Goal: Task Accomplishment & Management: Manage account settings

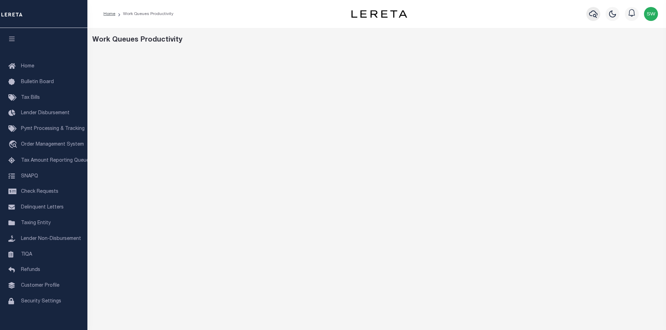
click at [592, 16] on icon "button" at bounding box center [593, 13] width 8 height 7
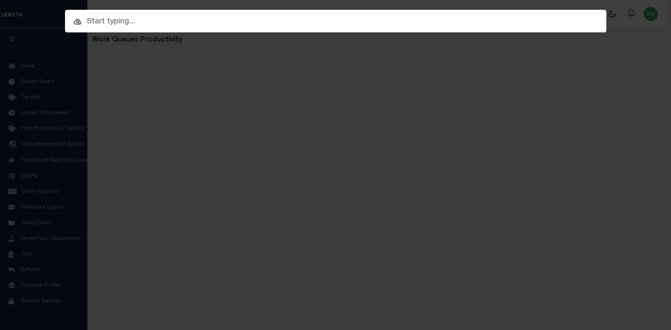
click at [101, 22] on input "text" at bounding box center [336, 22] width 542 height 12
paste input "'17114088"
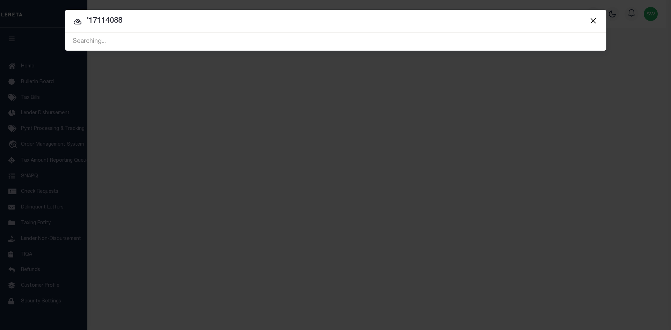
click at [89, 16] on input "'17114088" at bounding box center [336, 21] width 542 height 12
type input "17114088"
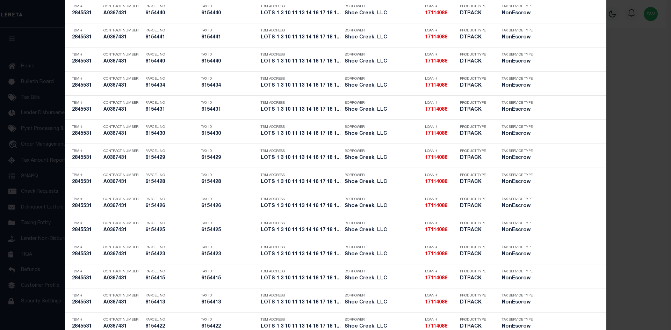
scroll to position [2288, 0]
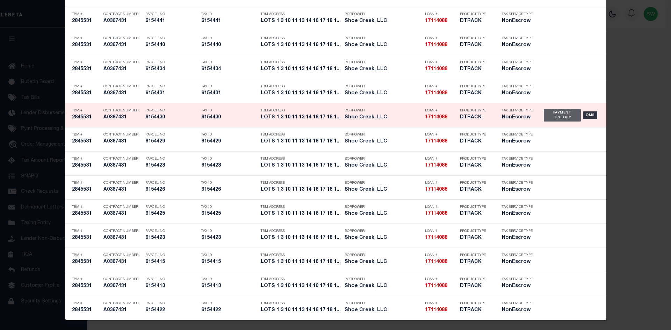
click at [554, 114] on div "Payment History" at bounding box center [562, 115] width 37 height 13
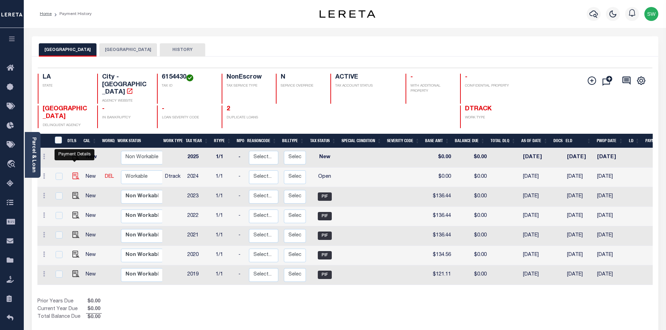
click at [74, 173] on img "" at bounding box center [75, 176] width 7 height 7
checkbox input "true"
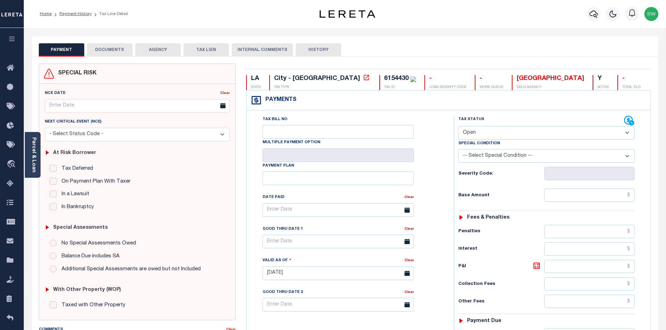
click at [624, 134] on select "- Select Status Code - Open Due/Unpaid Paid Incomplete No Tax Due Internal Refu…" at bounding box center [546, 133] width 176 height 14
select select "PYD"
click at [458, 127] on select "- Select Status Code - Open Due/Unpaid Paid Incomplete No Tax Due Internal Refu…" at bounding box center [546, 133] width 176 height 14
type input "[DATE]"
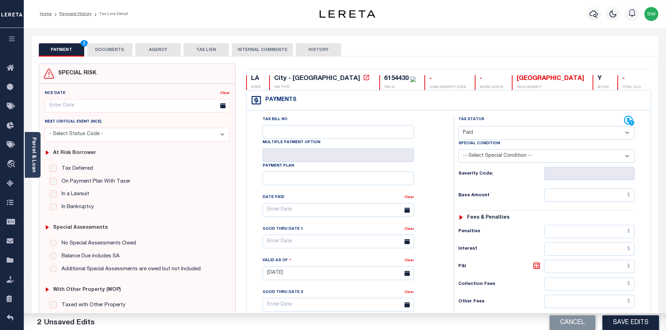
click at [436, 182] on div "Tax Bill No Multiple Payment Option Payment Plan Clear" at bounding box center [348, 214] width 190 height 196
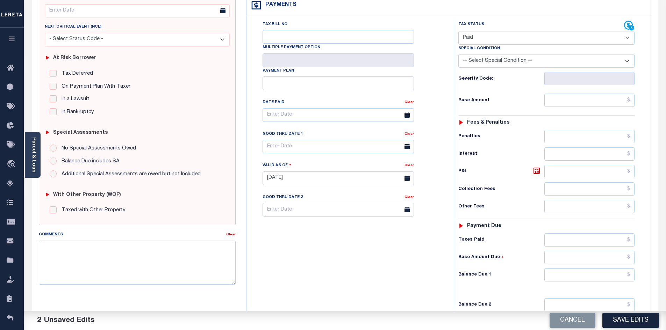
scroll to position [100, 0]
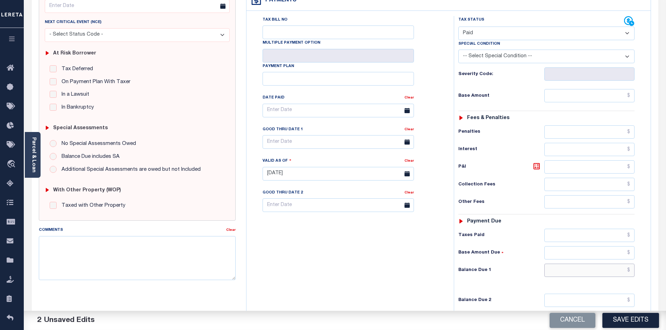
click at [577, 270] on input "text" at bounding box center [589, 270] width 91 height 13
type input "$0.00"
drag, startPoint x: 409, startPoint y: 285, endPoint x: 418, endPoint y: 281, distance: 10.0
click at [412, 284] on div "Tax Bill No Multiple Payment Option Payment Plan Clear" at bounding box center [348, 170] width 200 height 309
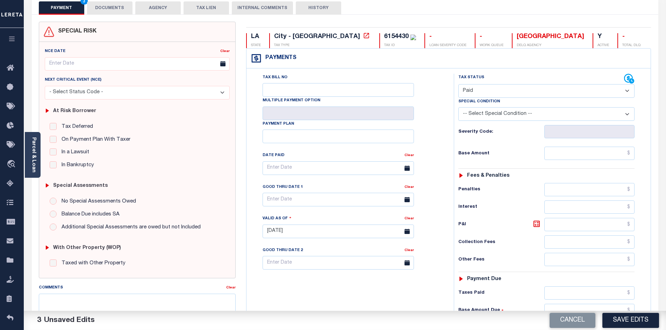
scroll to position [0, 0]
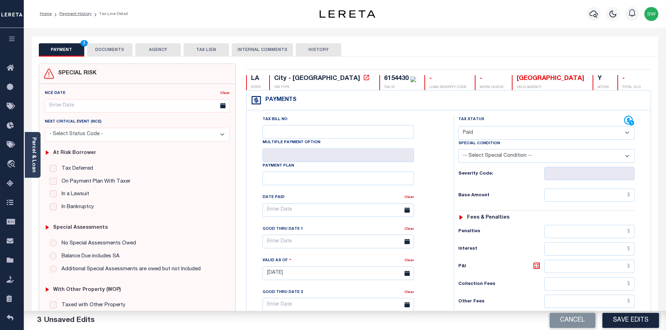
click at [119, 50] on button "DOCUMENTS" at bounding box center [109, 49] width 45 height 13
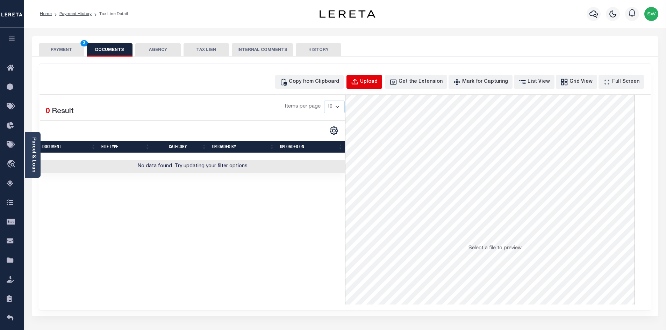
click at [378, 83] on div "Upload" at bounding box center [368, 82] width 17 height 8
select select "POP"
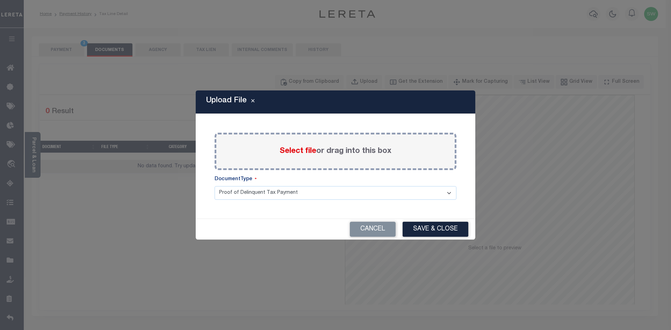
click at [288, 152] on span "Select file" at bounding box center [298, 152] width 37 height 8
click at [0, 0] on input "Select file or drag into this box" at bounding box center [0, 0] width 0 height 0
click at [373, 228] on button "Cancel" at bounding box center [373, 229] width 46 height 15
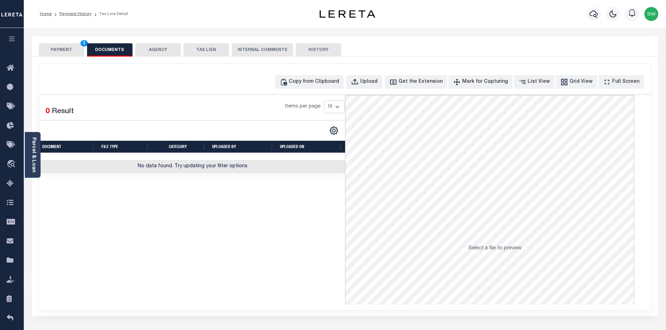
click at [297, 272] on div "Selected 0 Result Items per page 10 25 50 100" at bounding box center [193, 200] width 306 height 210
click at [73, 50] on button "PAYMENT 3" at bounding box center [61, 49] width 45 height 13
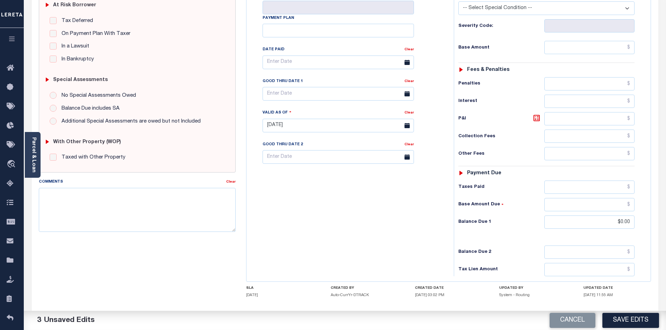
scroll to position [149, 0]
drag, startPoint x: 69, startPoint y: 210, endPoint x: 67, endPoint y: 206, distance: 4.3
click at [69, 209] on textarea "Comments" at bounding box center [137, 209] width 197 height 44
click at [56, 199] on textarea "Comments" at bounding box center [137, 209] width 197 height 44
paste textarea "Per file for the PTDB taxes are paid"
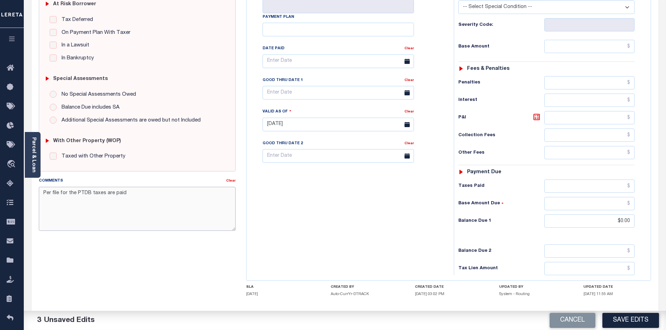
type textarea "Per file for the PTDB taxes are paid"
click at [305, 222] on div "Tax Bill No Multiple Payment Option Payment Plan Clear" at bounding box center [348, 121] width 200 height 309
click at [648, 327] on button "Save Edits" at bounding box center [630, 320] width 57 height 15
checkbox input "false"
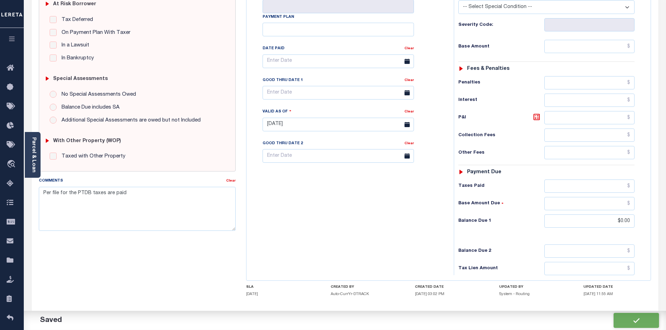
checkbox input "false"
type input "$0"
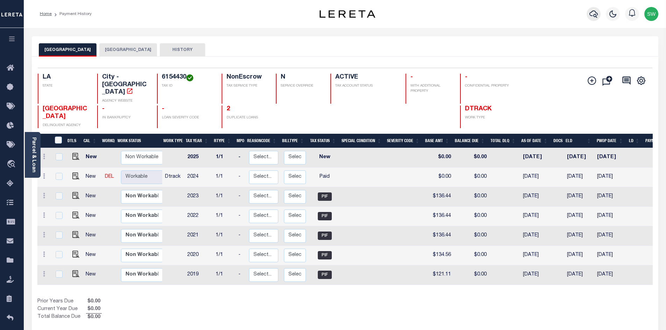
click at [590, 15] on icon "button" at bounding box center [593, 14] width 8 height 8
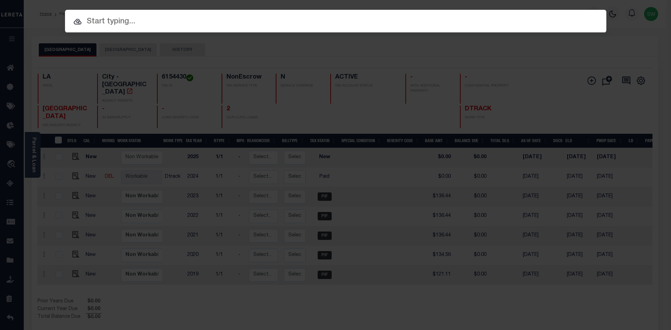
click at [121, 21] on input "text" at bounding box center [336, 22] width 542 height 12
click at [109, 23] on input "text" at bounding box center [336, 22] width 542 height 12
click at [120, 21] on input "text" at bounding box center [336, 22] width 542 height 12
paste input "'17114088"
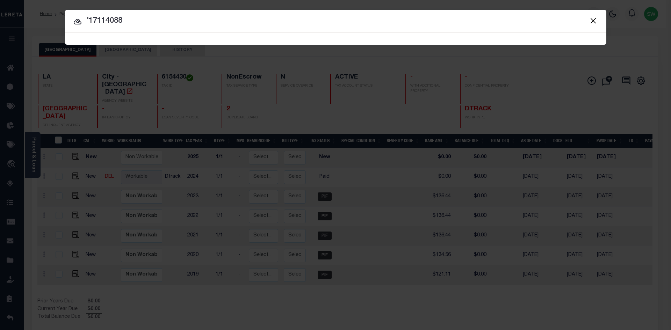
click at [89, 20] on input "'17114088" at bounding box center [336, 21] width 542 height 12
type input "17114088"
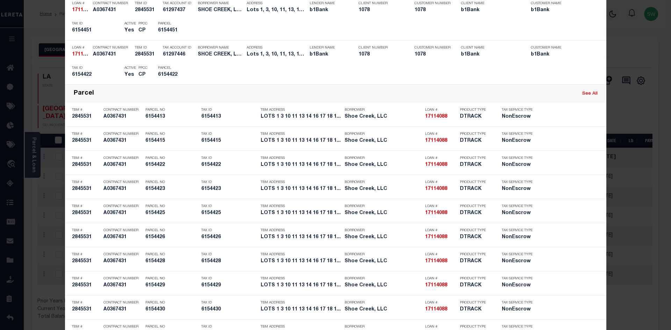
scroll to position [1951, 0]
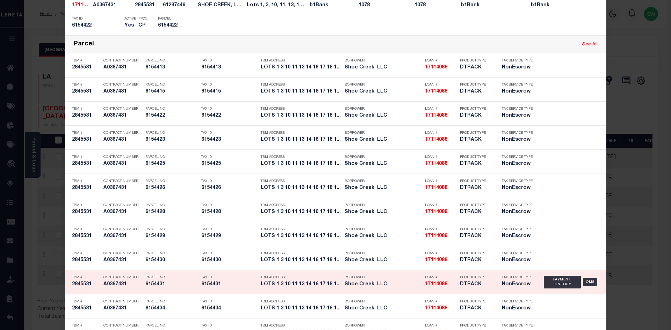
click at [539, 282] on div "Payment History OMS" at bounding box center [572, 282] width 66 height 20
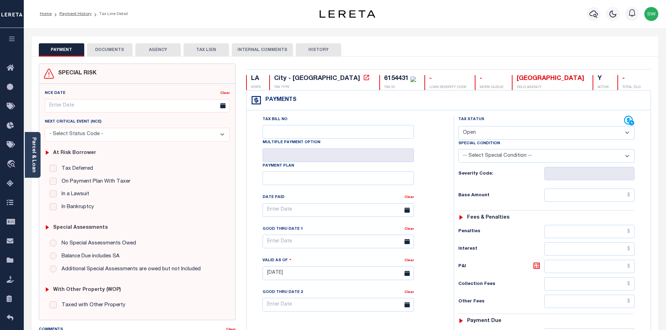
click at [629, 132] on select "- Select Status Code - Open Due/Unpaid Paid Incomplete No Tax Due Internal Refu…" at bounding box center [546, 133] width 176 height 14
select select "PYD"
click at [458, 127] on select "- Select Status Code - Open Due/Unpaid Paid Incomplete No Tax Due Internal Refu…" at bounding box center [546, 133] width 176 height 14
type input "[DATE]"
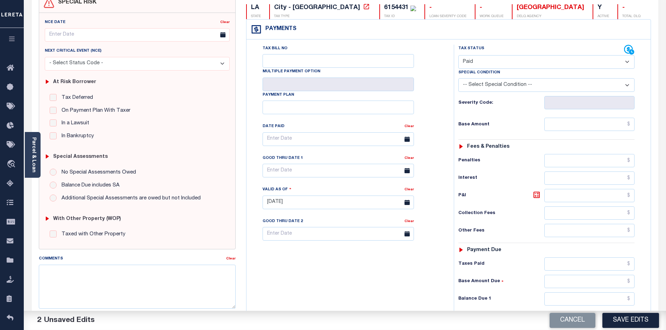
scroll to position [79, 0]
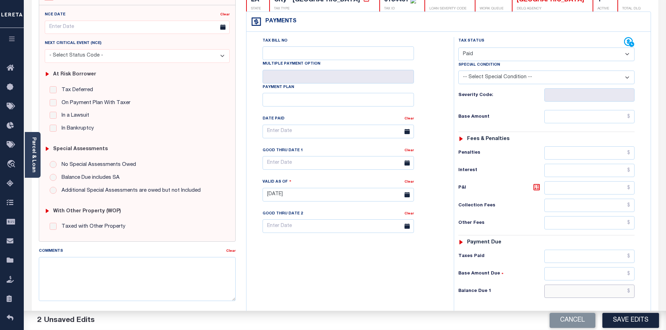
click at [596, 294] on input "text" at bounding box center [589, 291] width 91 height 13
click at [594, 290] on input "text" at bounding box center [589, 291] width 91 height 13
type input "$0.00"
drag, startPoint x: 385, startPoint y: 255, endPoint x: 407, endPoint y: 249, distance: 23.3
click at [385, 255] on div "Tax Bill No Multiple Payment Option Payment Plan Clear" at bounding box center [348, 191] width 200 height 309
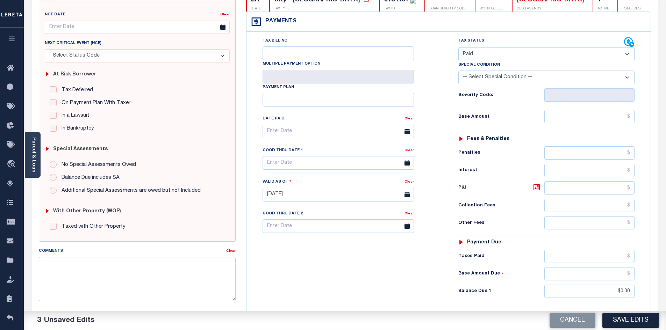
click at [620, 315] on button "Save Edits" at bounding box center [630, 320] width 57 height 15
checkbox input "false"
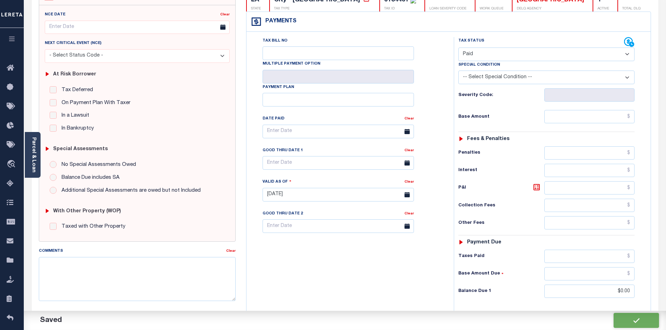
type input "$0"
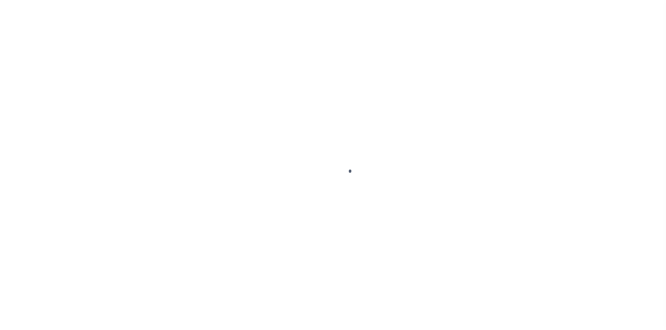
select select "PYD"
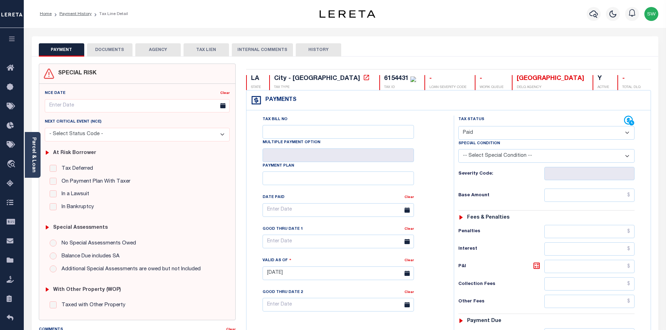
drag, startPoint x: 666, startPoint y: 205, endPoint x: 667, endPoint y: 216, distance: 11.6
click at [666, 216] on html "Home Payment History Tax Line Detail" at bounding box center [333, 257] width 666 height 514
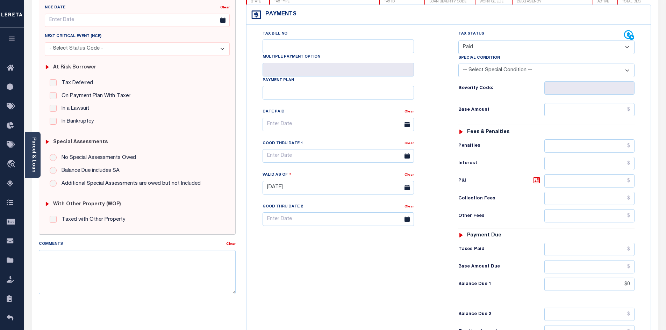
scroll to position [99, 0]
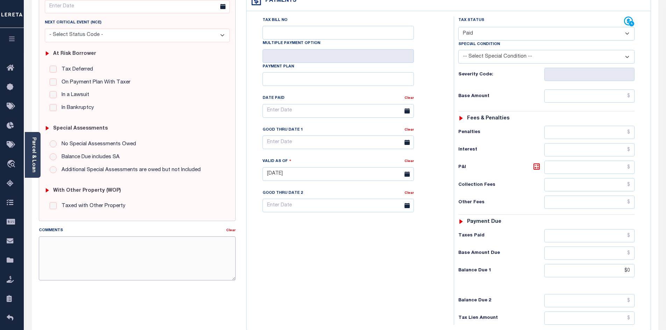
click at [59, 249] on textarea "Comments" at bounding box center [137, 259] width 197 height 44
paste textarea "Per file for the PTDB taxes are paid"
type textarea "Per file for the PTDB taxes are paid"
click at [316, 263] on div "Tax Bill No Multiple Payment Option Payment Plan Clear" at bounding box center [348, 170] width 200 height 309
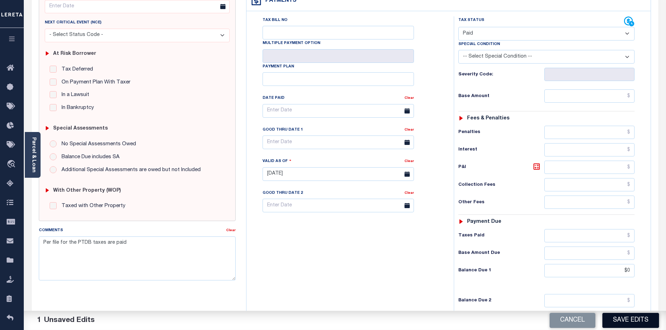
click at [627, 320] on button "Save Edits" at bounding box center [630, 320] width 57 height 15
checkbox input "false"
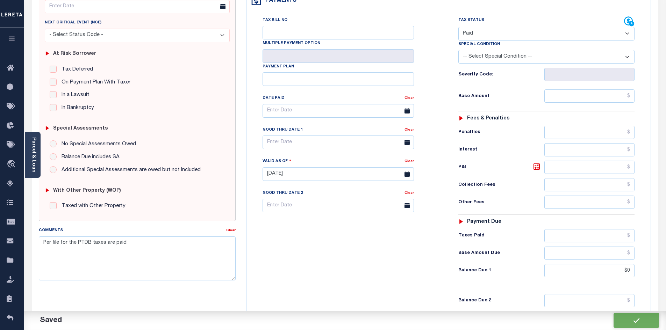
type input "$0"
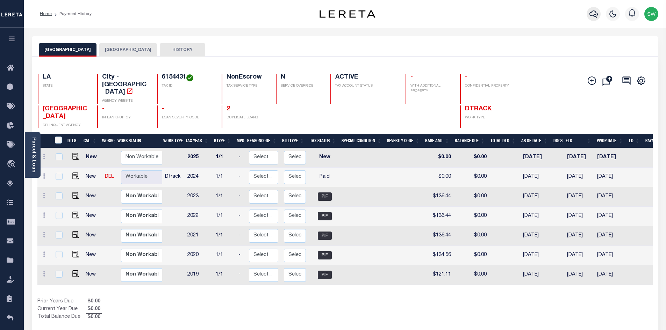
click at [594, 14] on icon "button" at bounding box center [593, 14] width 8 height 8
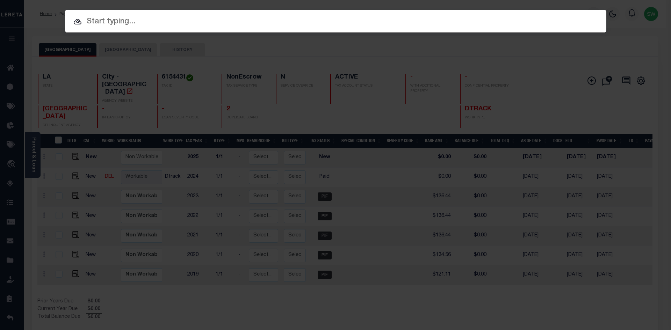
click at [88, 22] on input "text" at bounding box center [336, 22] width 542 height 12
paste input "'17114088"
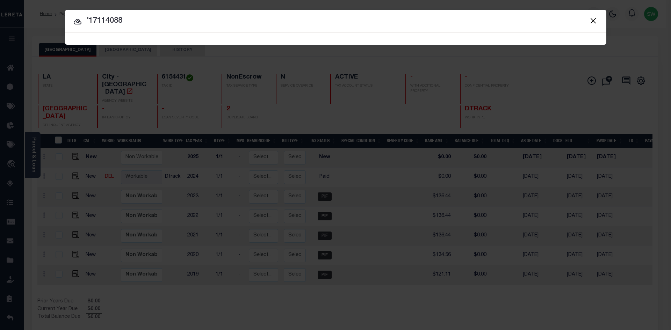
click at [90, 17] on input "'17114088" at bounding box center [336, 21] width 542 height 12
click at [89, 16] on input "'17114088" at bounding box center [336, 21] width 542 height 12
type input "17114088"
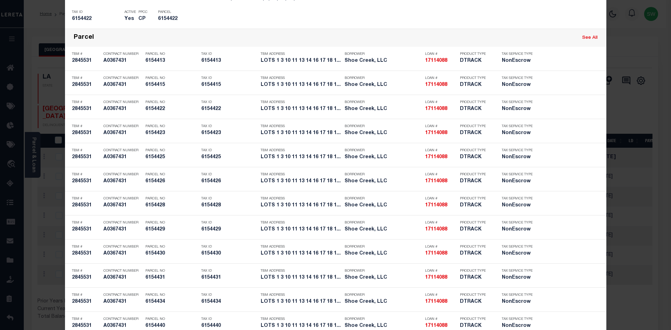
scroll to position [1971, 0]
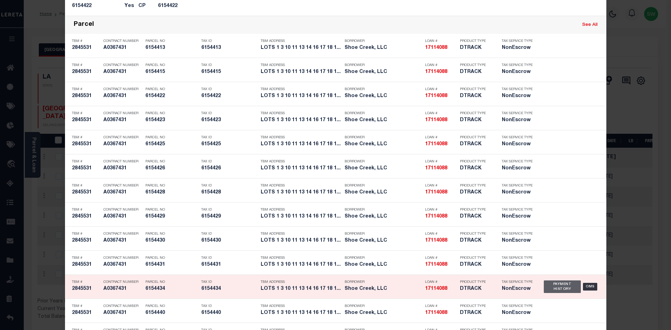
click at [566, 288] on div "Payment History" at bounding box center [562, 287] width 37 height 13
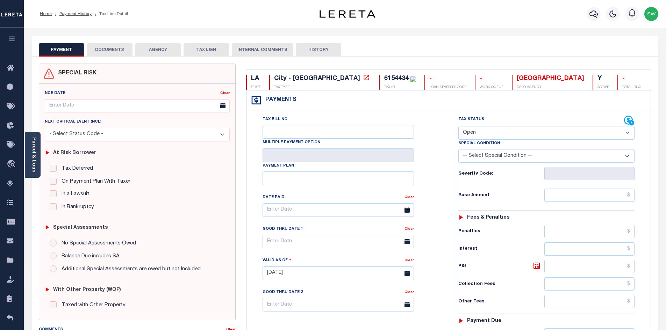
click at [631, 132] on select "- Select Status Code - Open Due/Unpaid Paid Incomplete No Tax Due Internal Refu…" at bounding box center [546, 133] width 176 height 14
select select "PYD"
click at [458, 127] on select "- Select Status Code - Open Due/Unpaid Paid Incomplete No Tax Due Internal Refu…" at bounding box center [546, 133] width 176 height 14
type input "[DATE]"
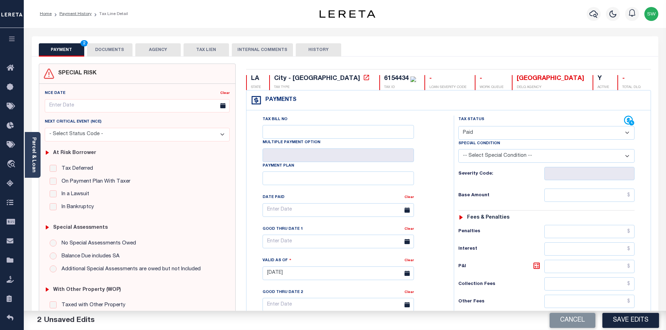
click at [436, 123] on div "Tax Bill No Multiple Payment Option Payment Plan Clear" at bounding box center [348, 214] width 190 height 196
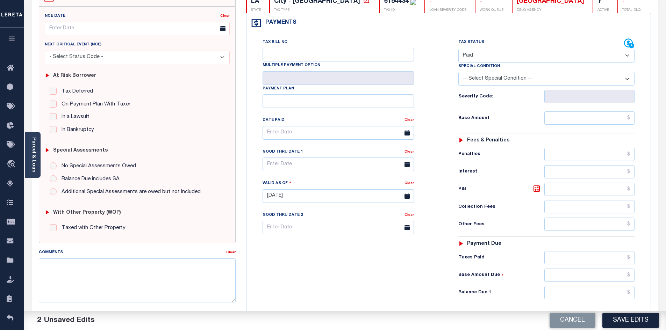
scroll to position [79, 0]
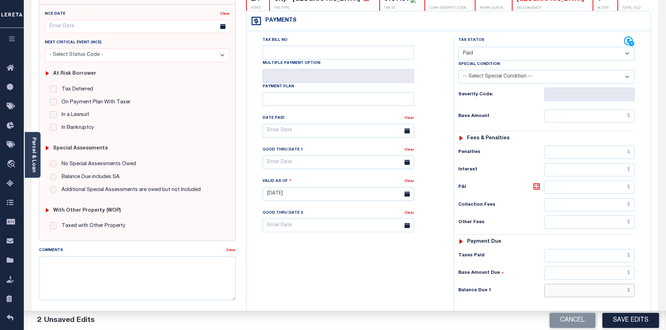
click at [569, 291] on input "text" at bounding box center [589, 290] width 91 height 13
type input "$0.00"
click at [376, 269] on div "Tax Bill No Multiple Payment Option Payment Plan Clear" at bounding box center [348, 190] width 200 height 309
click at [53, 260] on textarea "Comments" at bounding box center [137, 279] width 197 height 44
paste textarea "Per file for the PTDB taxes are paid"
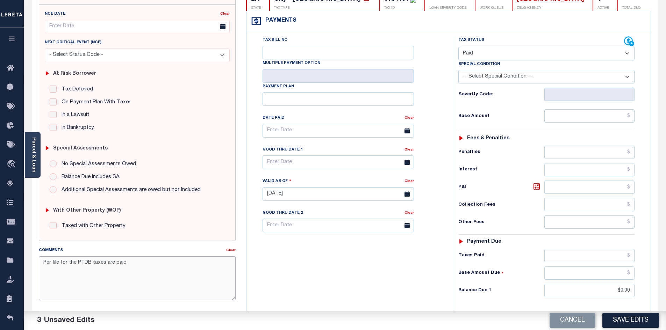
type textarea "Per file for the PTDB taxes are paid"
drag, startPoint x: 328, startPoint y: 282, endPoint x: 393, endPoint y: 272, distance: 65.8
click at [329, 282] on div "Tax Bill No Multiple Payment Option Payment Plan Clear" at bounding box center [348, 190] width 200 height 309
click at [636, 323] on button "Save Edits" at bounding box center [630, 320] width 57 height 15
checkbox input "false"
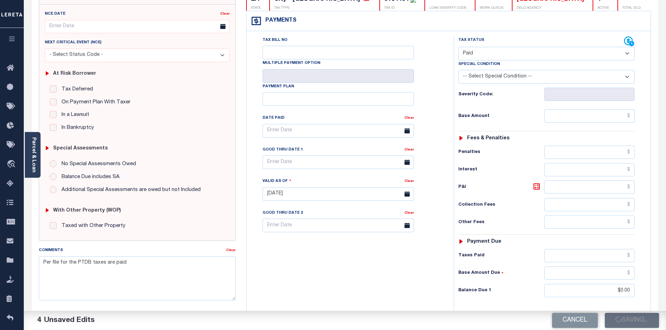
checkbox input "false"
type input "$0"
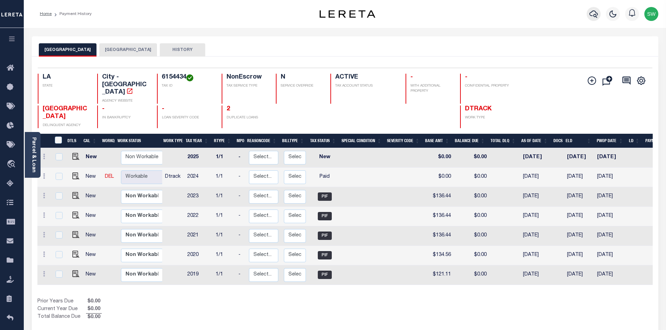
click at [595, 14] on icon "button" at bounding box center [593, 14] width 8 height 8
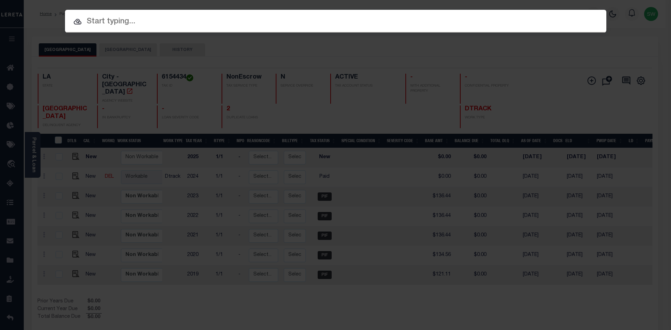
click at [108, 28] on div "Include Loans TBM Customers Borrowers Payments (Lender Non-Disb) Payments (Lend…" at bounding box center [336, 21] width 542 height 23
click at [92, 19] on input "text" at bounding box center [336, 22] width 542 height 12
paste input "'17114088"
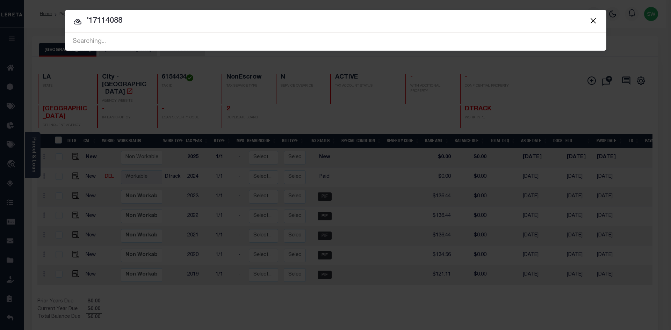
click at [89, 20] on input "'17114088" at bounding box center [336, 21] width 542 height 12
type input "17114088"
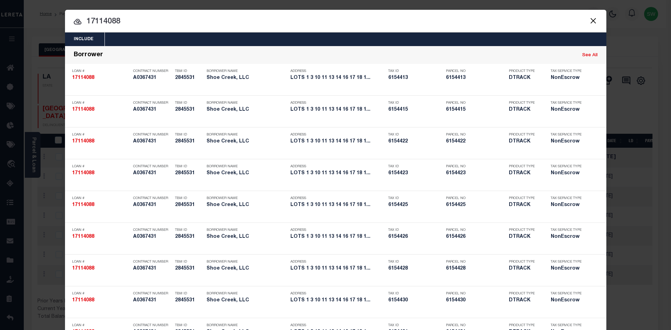
click at [594, 21] on button "Close" at bounding box center [593, 20] width 9 height 9
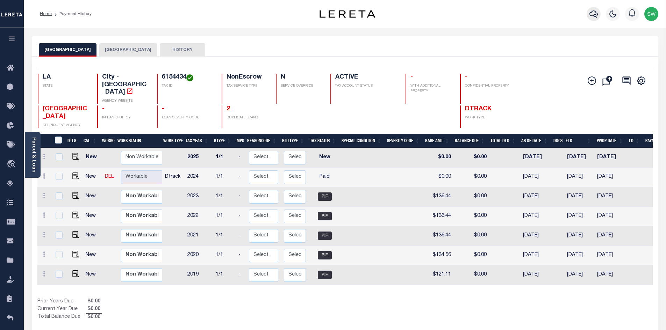
click at [591, 18] on icon "button" at bounding box center [593, 14] width 8 height 8
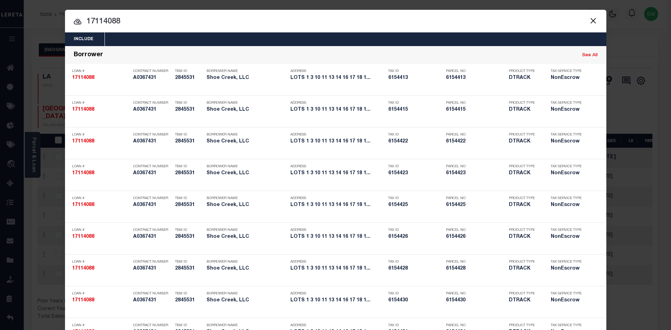
click at [590, 20] on button "Close" at bounding box center [593, 20] width 9 height 9
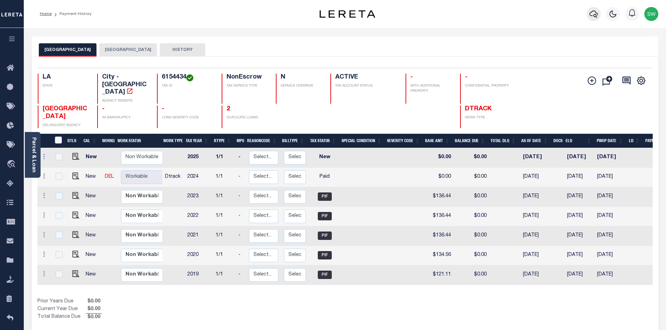
click at [596, 12] on icon "button" at bounding box center [593, 14] width 8 height 8
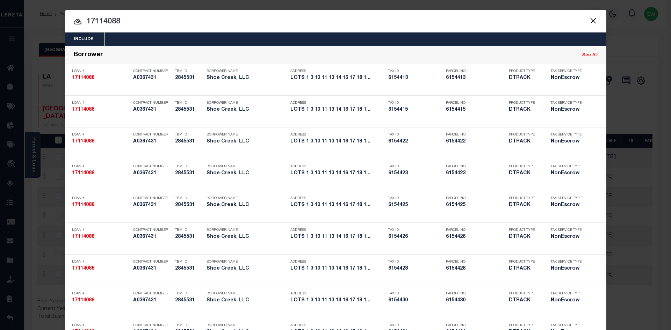
click at [146, 28] on div at bounding box center [336, 21] width 542 height 22
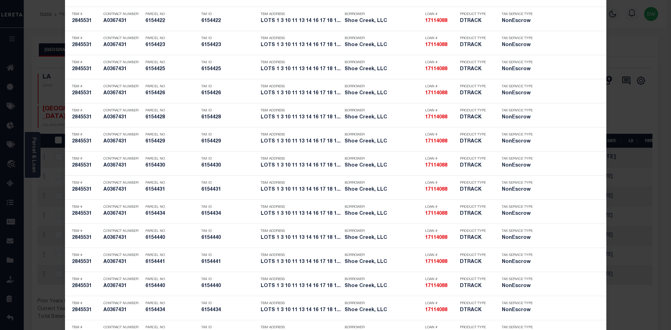
scroll to position [2055, 0]
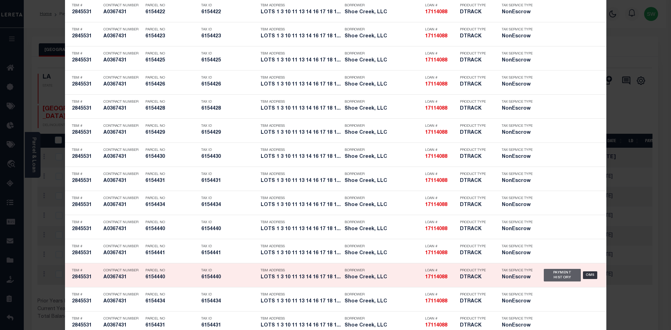
click at [560, 280] on div "Payment History" at bounding box center [562, 275] width 37 height 13
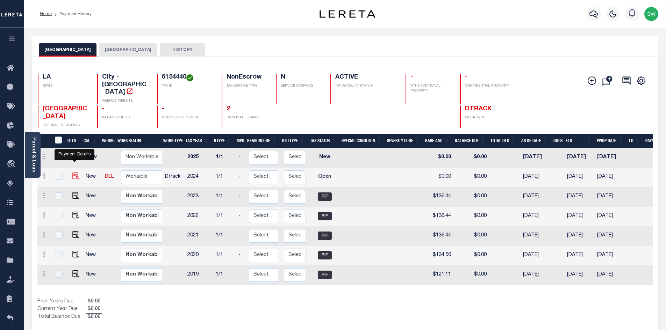
click at [73, 173] on img "" at bounding box center [75, 176] width 7 height 7
checkbox input "true"
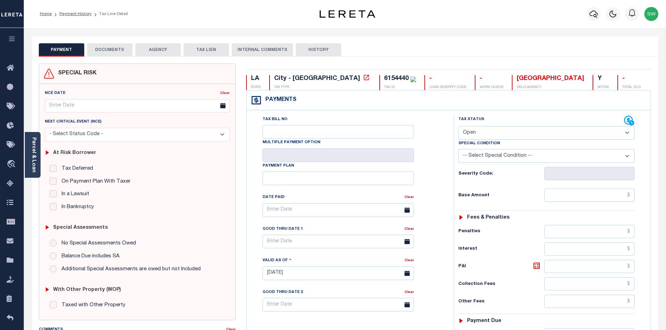
click at [627, 134] on select "- Select Status Code - Open Due/Unpaid Paid Incomplete No Tax Due Internal Refu…" at bounding box center [546, 133] width 176 height 14
select select "PYD"
click at [458, 127] on select "- Select Status Code - Open Due/Unpaid Paid Incomplete No Tax Due Internal Refu…" at bounding box center [546, 133] width 176 height 14
type input "[DATE]"
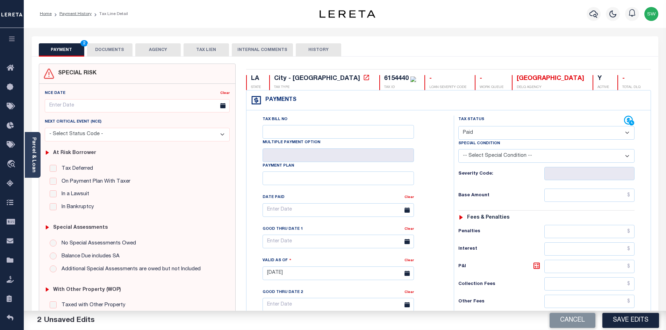
click at [442, 139] on div "Tax Bill No Multiple Payment Option Payment Plan Clear" at bounding box center [348, 214] width 190 height 196
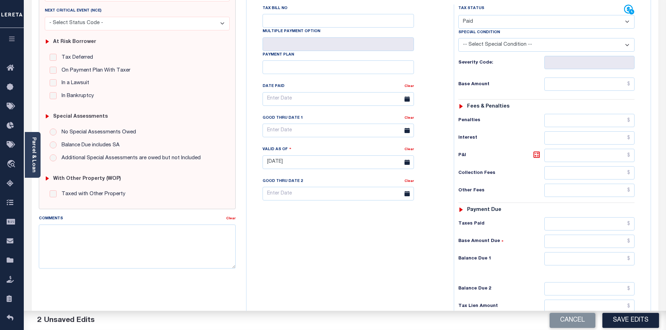
scroll to position [113, 0]
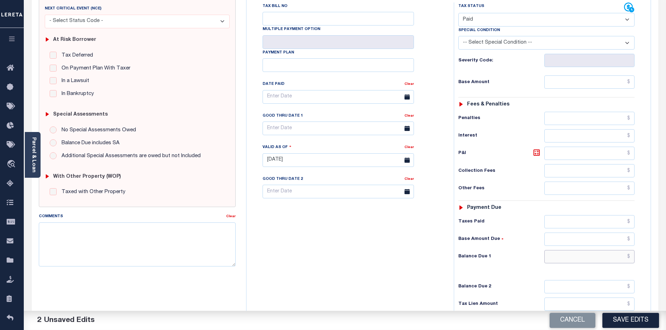
click at [571, 258] on input "text" at bounding box center [589, 256] width 91 height 13
type input "$0.00"
drag, startPoint x: 396, startPoint y: 275, endPoint x: 522, endPoint y: 244, distance: 128.9
click at [402, 272] on div "Tax Bill No Multiple Payment Option Payment Plan Clear" at bounding box center [348, 156] width 200 height 309
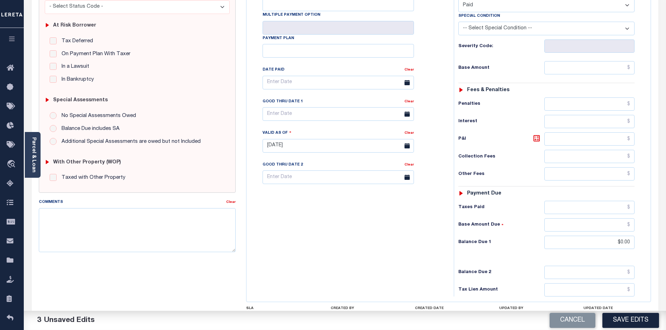
scroll to position [130, 0]
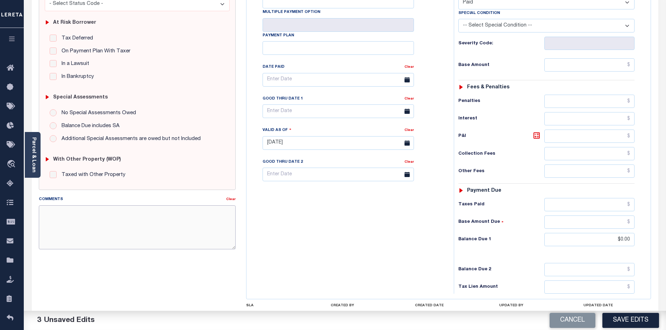
click at [116, 218] on textarea "Comments" at bounding box center [137, 228] width 197 height 44
drag, startPoint x: 360, startPoint y: 235, endPoint x: 364, endPoint y: 235, distance: 4.5
click at [364, 235] on div "Tax Bill No Multiple Payment Option Payment Plan Clear" at bounding box center [348, 139] width 200 height 309
click at [67, 215] on textarea "Comments" at bounding box center [137, 228] width 197 height 44
paste textarea "Per file for the PTDB taxes are paid"
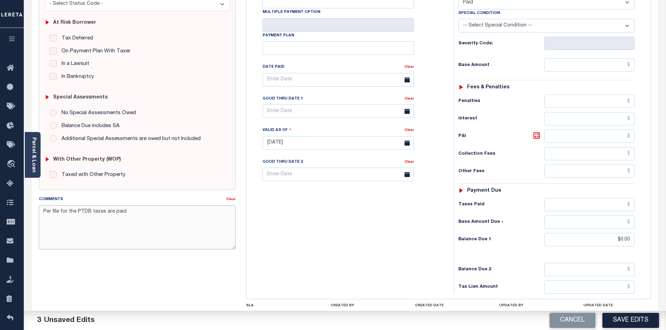
drag, startPoint x: 143, startPoint y: 215, endPoint x: 452, endPoint y: 248, distance: 310.7
click at [146, 215] on textarea "Per file for the PTDB taxes are paid" at bounding box center [137, 228] width 197 height 44
type textarea "Per file for the PTDB taxes are paid"
click at [634, 323] on button "Save Edits" at bounding box center [630, 320] width 57 height 15
checkbox input "false"
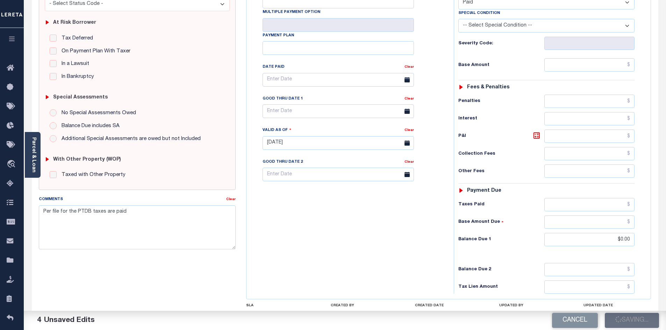
checkbox input "false"
type input "$0"
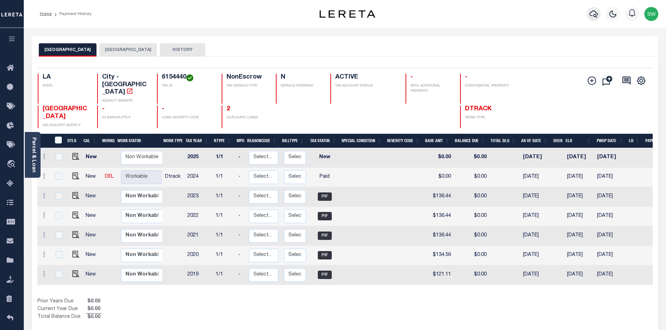
click at [597, 14] on icon "button" at bounding box center [593, 14] width 8 height 8
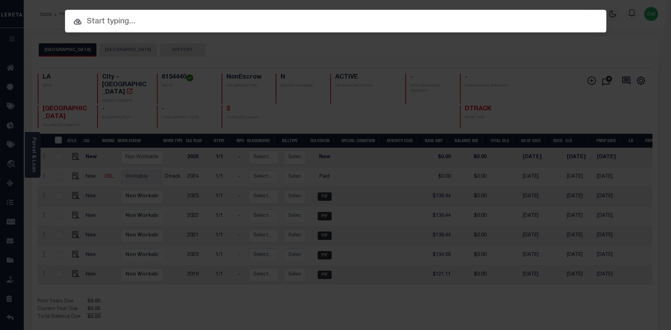
click at [113, 22] on input "text" at bounding box center [336, 22] width 542 height 12
paste input "'17114088"
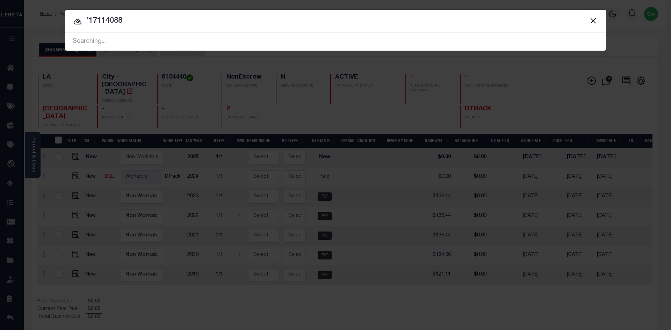
click at [91, 15] on input "'17114088" at bounding box center [336, 21] width 542 height 12
type input "17114088"
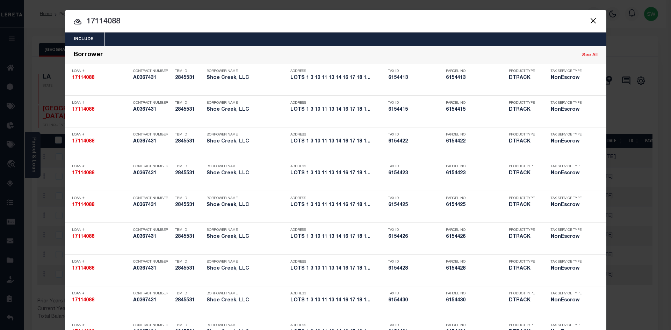
click at [131, 24] on input "17114088" at bounding box center [336, 22] width 542 height 12
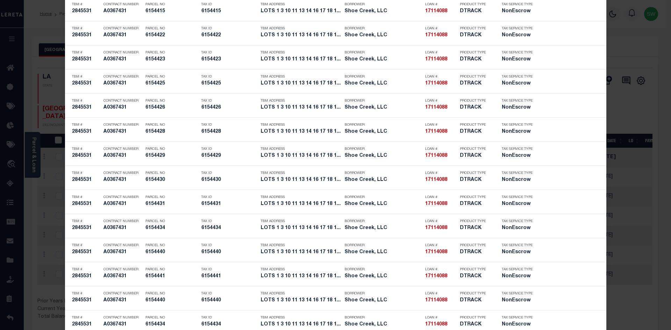
scroll to position [2046, 0]
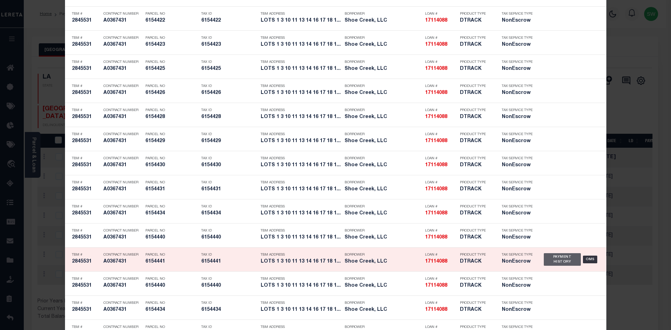
click at [567, 264] on div "Payment History" at bounding box center [562, 259] width 37 height 13
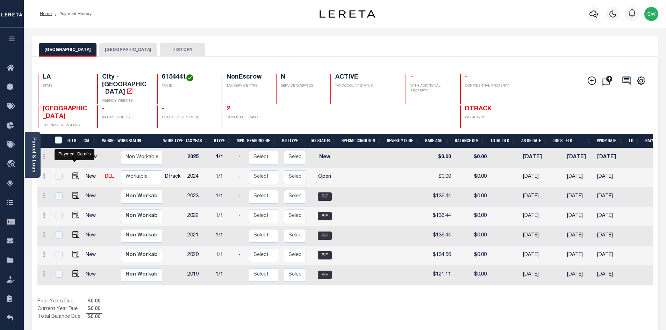
drag, startPoint x: 75, startPoint y: 166, endPoint x: 85, endPoint y: 170, distance: 10.8
click at [75, 173] on img "" at bounding box center [75, 176] width 7 height 7
checkbox input "true"
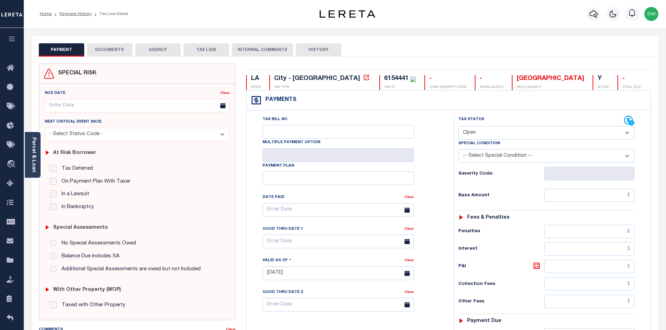
click at [626, 132] on select "- Select Status Code - Open Due/Unpaid Paid Incomplete No Tax Due Internal Refu…" at bounding box center [546, 133] width 176 height 14
select select "PYD"
click at [458, 127] on select "- Select Status Code - Open Due/Unpaid Paid Incomplete No Tax Due Internal Refu…" at bounding box center [546, 133] width 176 height 14
type input "[DATE]"
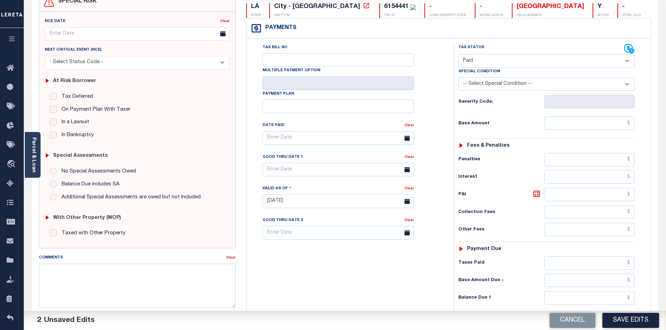
scroll to position [79, 0]
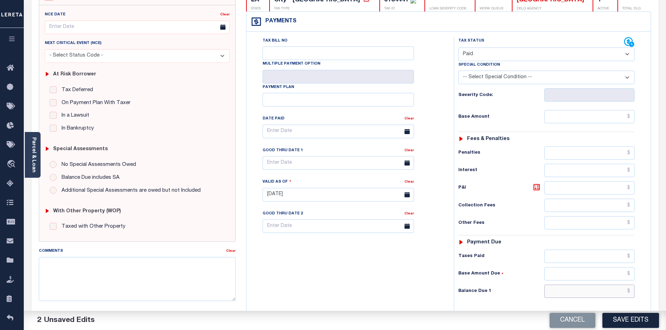
click at [586, 293] on input "text" at bounding box center [589, 291] width 91 height 13
type input "$0.00"
click at [363, 295] on div "Tax Bill No Multiple Payment Option Payment Plan Clear" at bounding box center [348, 191] width 200 height 309
click at [71, 270] on textarea "Comments" at bounding box center [137, 279] width 197 height 44
paste textarea "Per file for the PTDB taxes are paid"
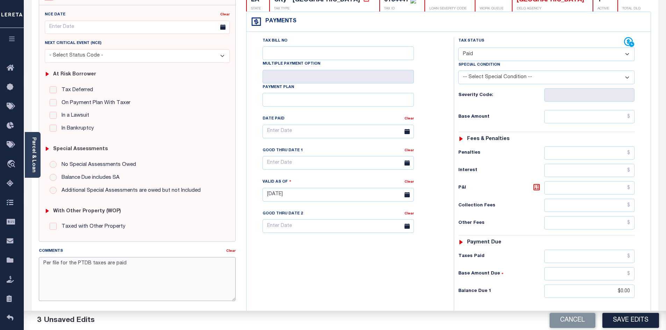
type textarea "Per file for the PTDB taxes are paid"
drag, startPoint x: 325, startPoint y: 283, endPoint x: 493, endPoint y: 276, distance: 167.2
click at [326, 283] on div "Tax Bill No Multiple Payment Option Payment Plan Clear" at bounding box center [348, 191] width 200 height 309
click at [634, 327] on button "Save Edits" at bounding box center [630, 320] width 57 height 15
checkbox input "false"
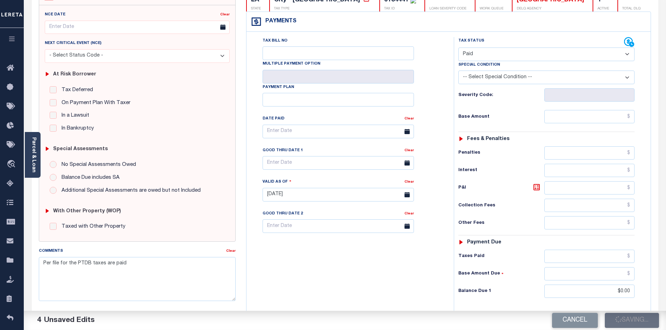
checkbox input "false"
type input "$0"
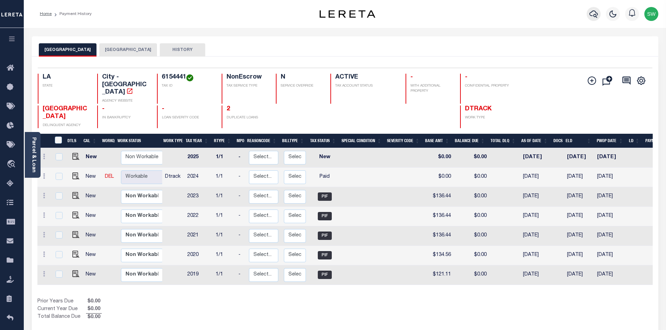
click at [593, 14] on icon "button" at bounding box center [593, 14] width 8 height 8
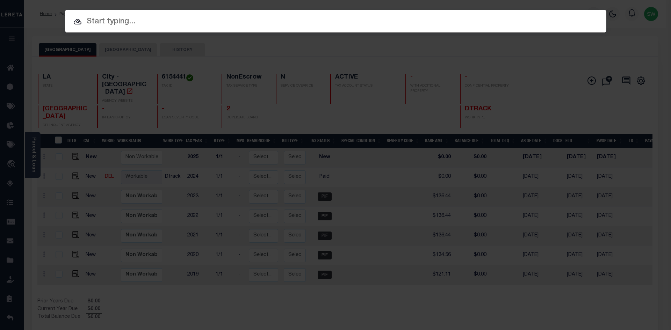
click at [90, 21] on input "text" at bounding box center [336, 22] width 542 height 12
paste input "'17114088"
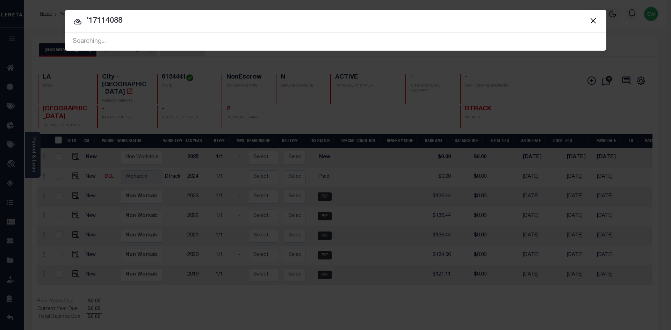
click at [89, 20] on input "'17114088" at bounding box center [336, 21] width 542 height 12
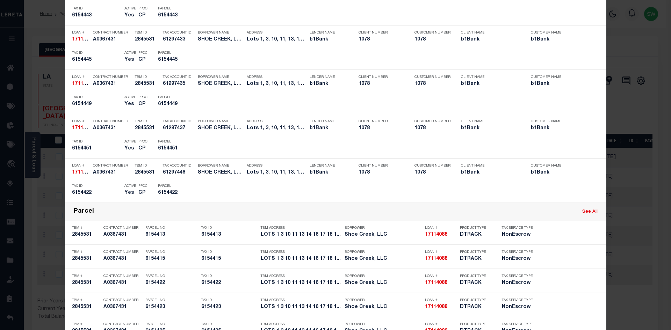
scroll to position [1778, 0]
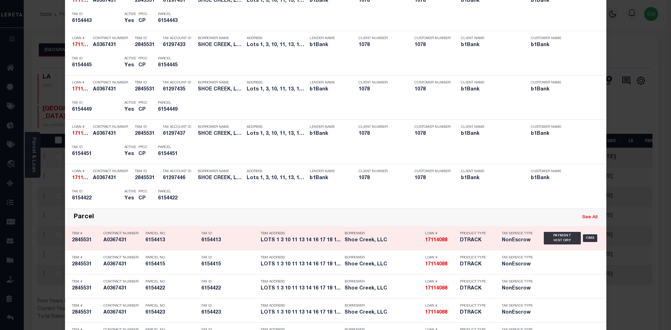
click at [588, 220] on link "See All" at bounding box center [589, 217] width 15 height 5
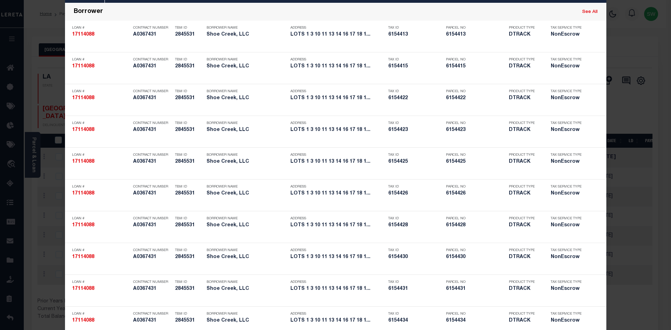
scroll to position [0, 0]
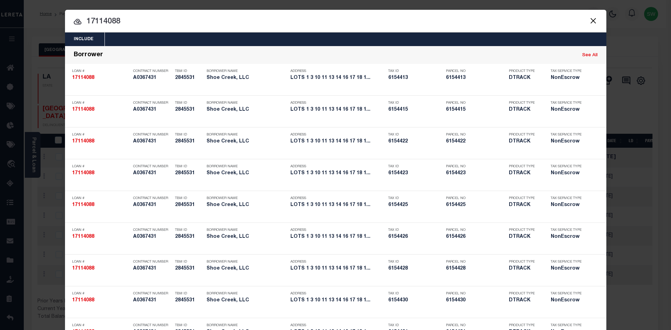
drag, startPoint x: 127, startPoint y: 24, endPoint x: 70, endPoint y: 22, distance: 56.6
click at [70, 22] on input "17114088" at bounding box center [336, 22] width 542 height 12
paste input "'942200021494"
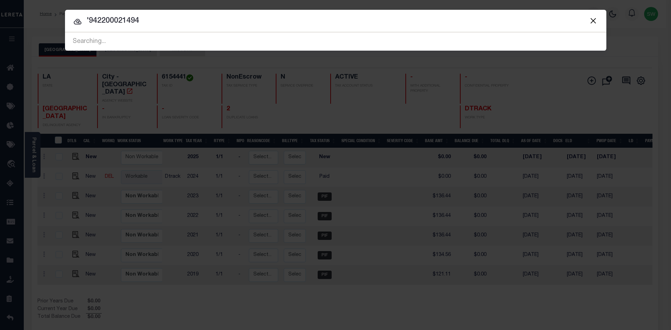
click at [90, 20] on input "'942200021494" at bounding box center [336, 21] width 542 height 12
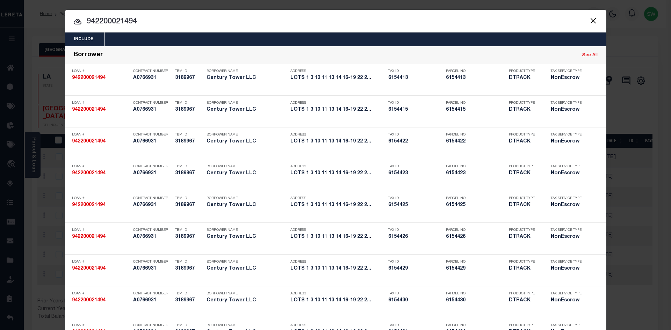
drag, startPoint x: 139, startPoint y: 23, endPoint x: 73, endPoint y: 28, distance: 65.9
paste input "'942300013631"
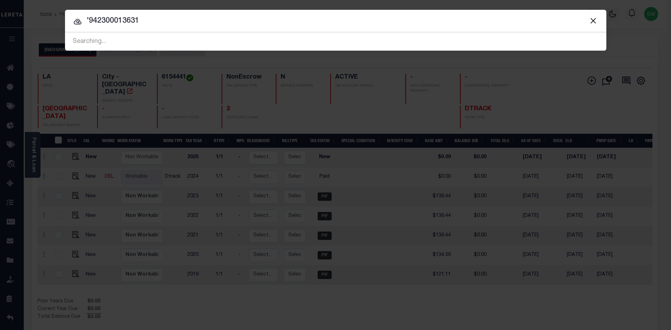
click at [89, 17] on input "'942300013631" at bounding box center [336, 21] width 542 height 12
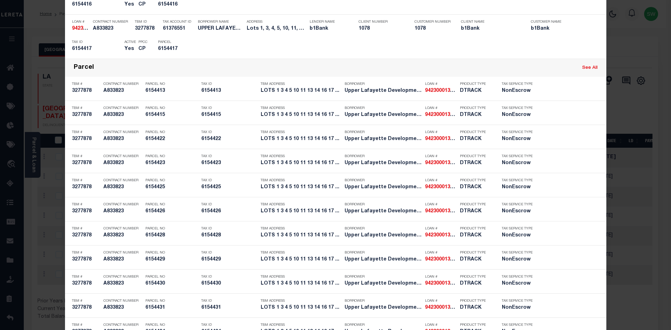
scroll to position [1856, 0]
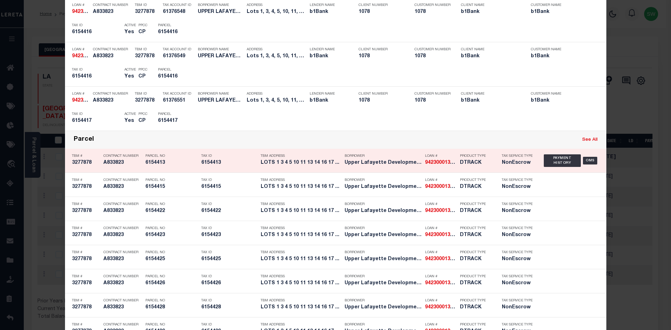
click at [584, 142] on link "See All" at bounding box center [589, 140] width 15 height 5
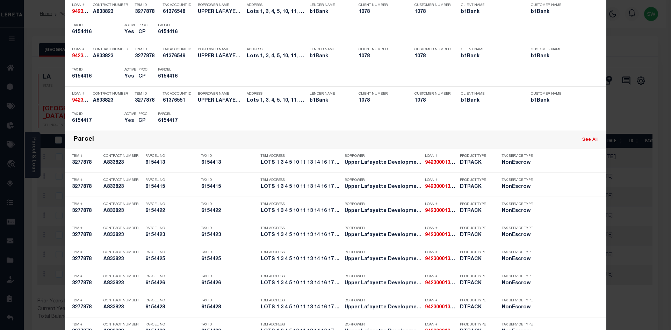
scroll to position [0, 0]
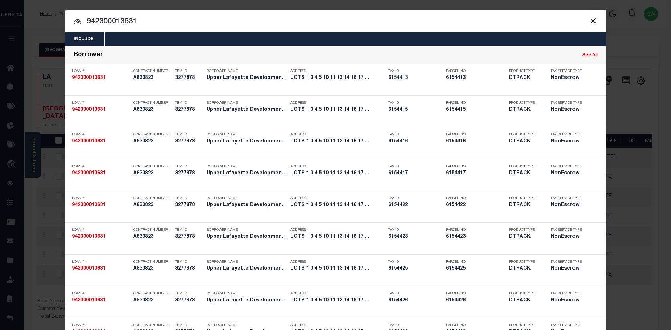
drag, startPoint x: 149, startPoint y: 22, endPoint x: 83, endPoint y: 16, distance: 66.7
click at [83, 16] on input "942300013631" at bounding box center [336, 22] width 542 height 12
paste input "'942100031486"
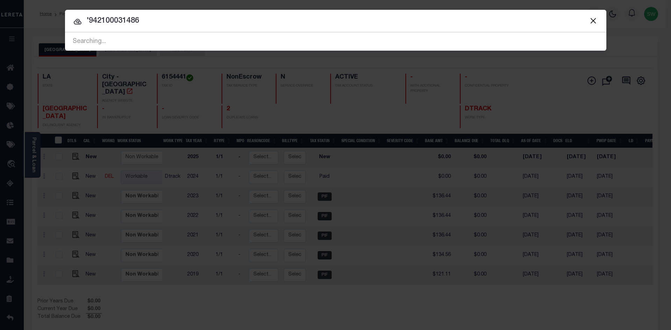
click at [89, 20] on input "'942100031486" at bounding box center [336, 21] width 542 height 12
type input "942100031486"
click at [79, 22] on icon at bounding box center [77, 21] width 8 height 8
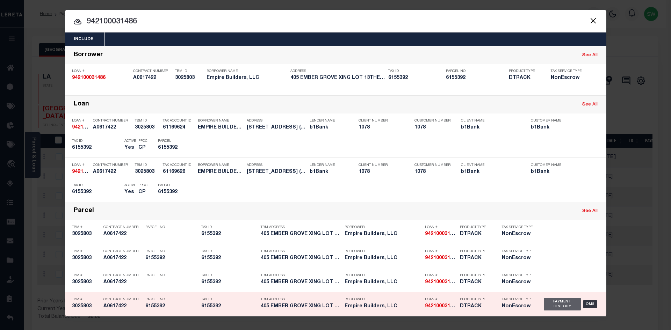
click at [559, 302] on div "Payment History" at bounding box center [562, 304] width 37 height 13
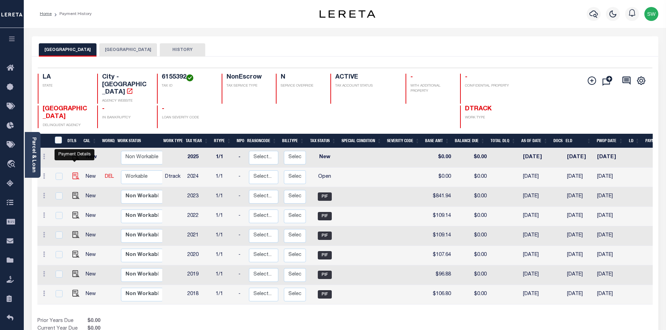
click at [72, 173] on img "" at bounding box center [75, 176] width 7 height 7
checkbox input "true"
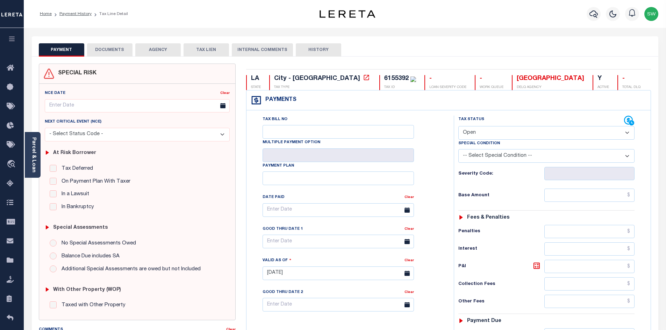
click at [628, 134] on select "- Select Status Code - Open Due/Unpaid Paid Incomplete No Tax Due Internal Refu…" at bounding box center [546, 133] width 176 height 14
select select "PYD"
click at [458, 127] on select "- Select Status Code - Open Due/Unpaid Paid Incomplete No Tax Due Internal Refu…" at bounding box center [546, 133] width 176 height 14
type input "[DATE]"
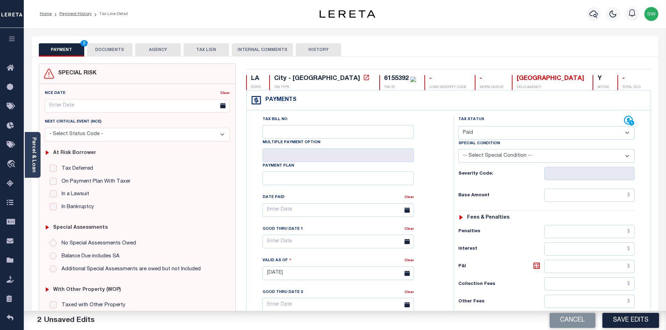
click at [438, 115] on div "Tax Bill No Multiple Payment Option Payment Plan" at bounding box center [448, 269] width 404 height 319
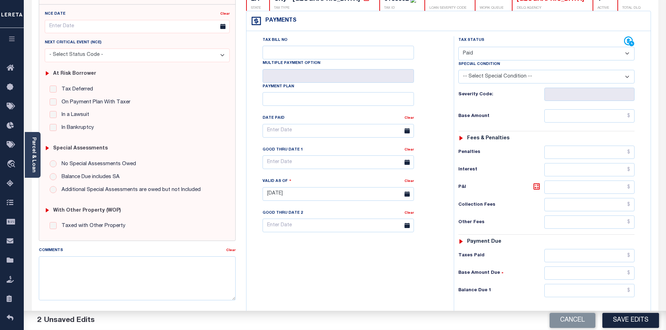
scroll to position [86, 0]
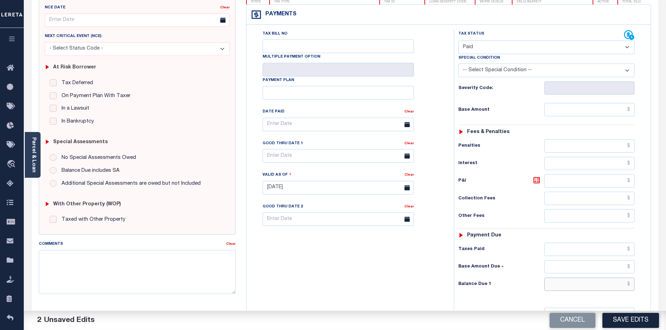
drag, startPoint x: 584, startPoint y: 288, endPoint x: 582, endPoint y: 282, distance: 7.0
click at [584, 288] on input "text" at bounding box center [589, 284] width 91 height 13
type input "$0.00"
click at [391, 269] on div "Tax Bill No Multiple Payment Option Payment Plan Clear" at bounding box center [348, 184] width 200 height 309
click at [112, 261] on textarea "Comments" at bounding box center [137, 272] width 197 height 44
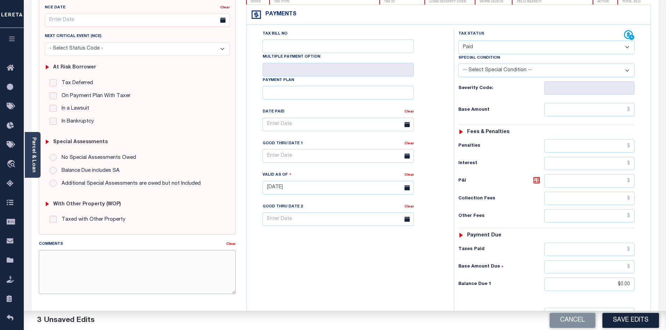
click at [87, 260] on textarea "Comments" at bounding box center [137, 272] width 197 height 44
paste textarea "Per file for the PTDB taxes are paid"
type textarea "Per file for the PTDB taxes are paid"
drag, startPoint x: 359, startPoint y: 270, endPoint x: 452, endPoint y: 289, distance: 95.0
click at [359, 271] on div "Tax Bill No Multiple Payment Option Payment Plan Clear" at bounding box center [348, 184] width 200 height 309
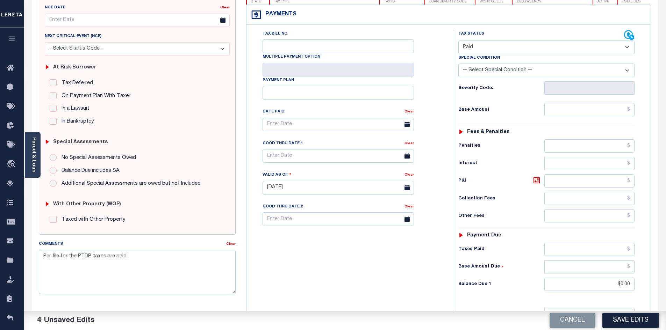
click at [622, 316] on button "Save Edits" at bounding box center [630, 320] width 57 height 15
checkbox input "false"
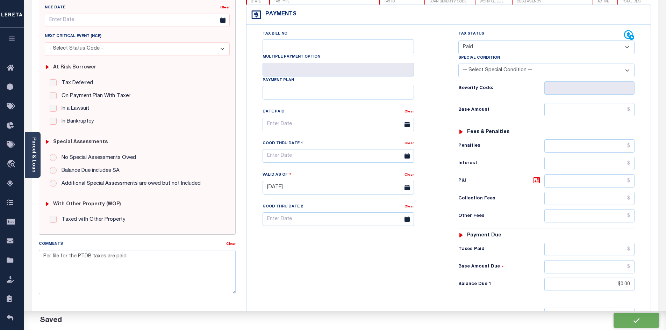
type input "$0"
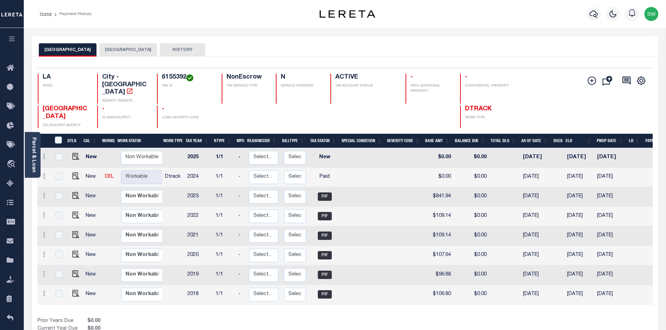
click at [215, 49] on div "LAFAYETTE CITY LAFAYETTE PARISH HISTORY" at bounding box center [345, 49] width 612 height 13
click at [594, 17] on icon "button" at bounding box center [593, 13] width 8 height 7
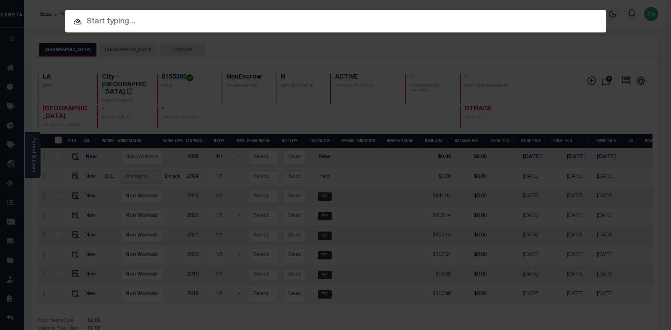
click at [165, 18] on input "text" at bounding box center [336, 22] width 542 height 12
paste input "'942200021494"
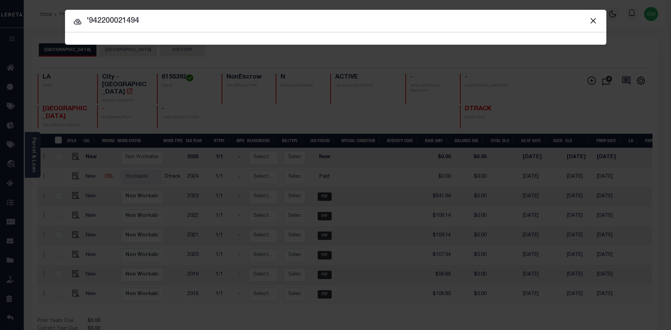
click at [91, 17] on input "'942200021494" at bounding box center [336, 21] width 542 height 12
click at [90, 16] on input "'942200021494" at bounding box center [336, 21] width 542 height 12
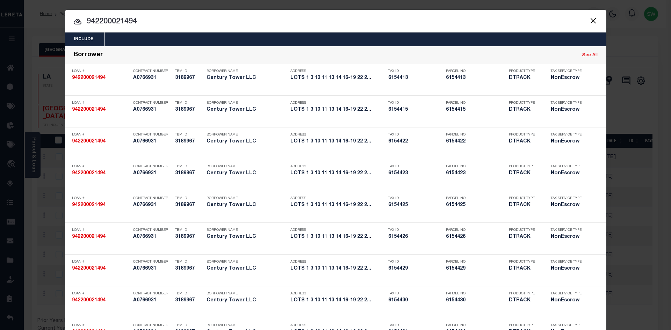
drag, startPoint x: 149, startPoint y: 15, endPoint x: 77, endPoint y: 21, distance: 72.6
paste input "'1709938"
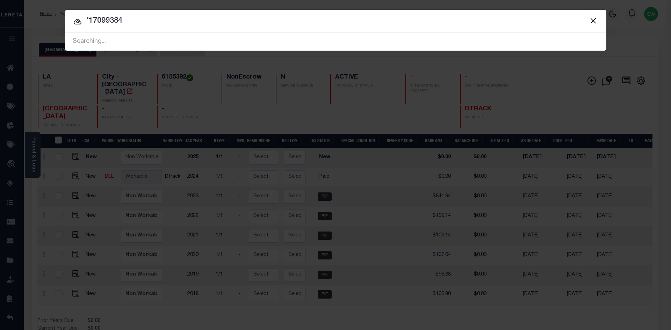
click at [89, 17] on input "'17099384" at bounding box center [336, 21] width 542 height 12
type input "17099384"
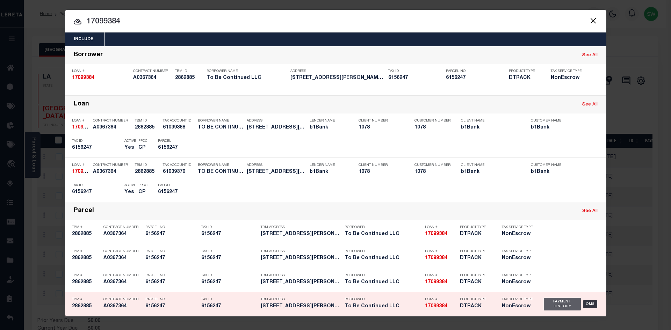
click at [569, 306] on div "Payment History" at bounding box center [562, 304] width 37 height 13
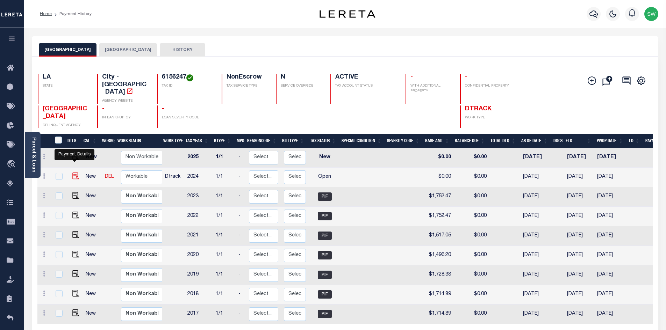
click at [75, 173] on img "" at bounding box center [75, 176] width 7 height 7
checkbox input "true"
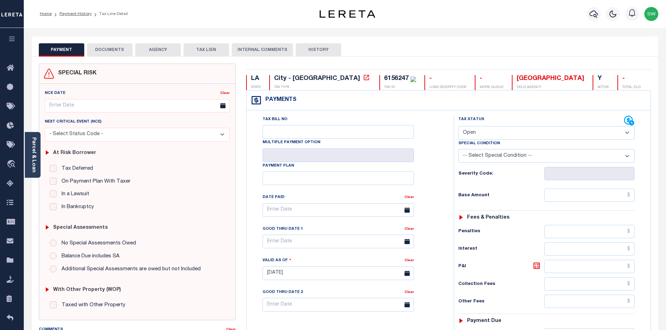
click at [628, 134] on select "- Select Status Code - Open Due/Unpaid Paid Incomplete No Tax Due Internal Refu…" at bounding box center [546, 133] width 176 height 14
select select "PYD"
click at [458, 127] on select "- Select Status Code - Open Due/Unpaid Paid Incomplete No Tax Due Internal Refu…" at bounding box center [546, 133] width 176 height 14
type input "[DATE]"
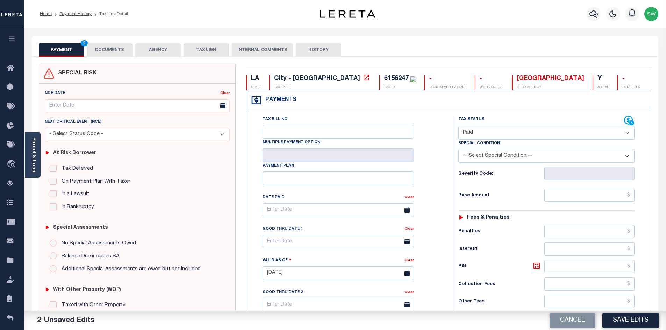
click at [445, 181] on div "Tax Bill No Multiple Payment Option Payment Plan Clear" at bounding box center [348, 270] width 200 height 309
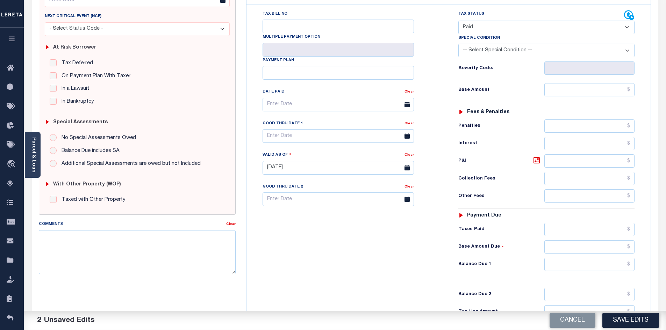
scroll to position [108, 0]
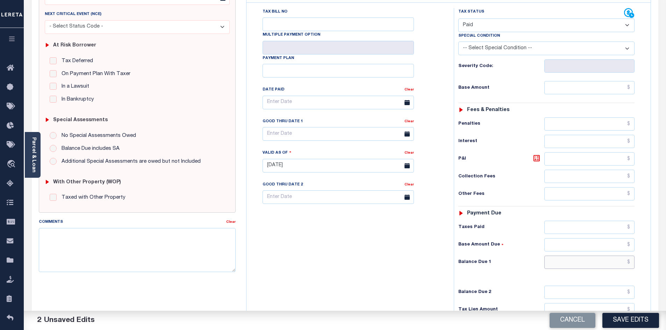
click at [601, 260] on input "text" at bounding box center [589, 262] width 91 height 13
type input "$0.00"
click at [361, 266] on div "Tax Bill No Multiple Payment Option Payment Plan Clear" at bounding box center [348, 162] width 200 height 309
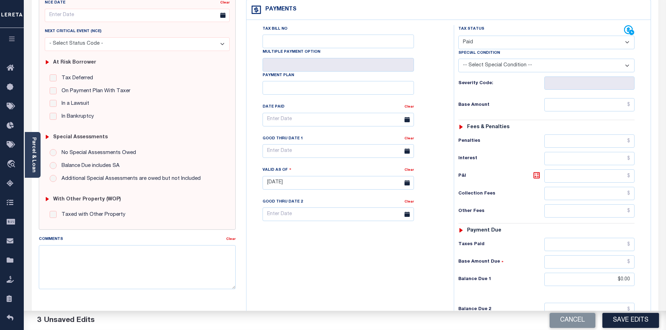
scroll to position [95, 0]
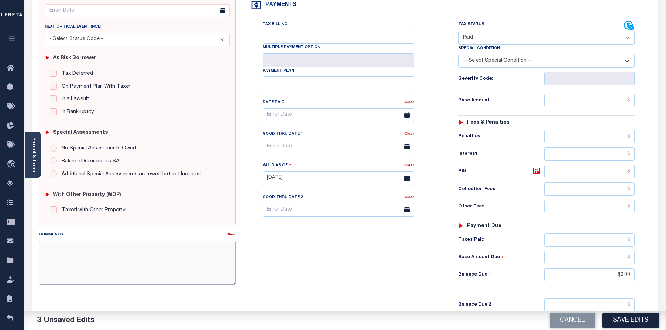
click at [75, 249] on textarea "Comments" at bounding box center [137, 263] width 197 height 44
click at [68, 256] on textarea "Comments" at bounding box center [137, 263] width 197 height 44
paste textarea "Per file for the PTDB taxes are paid"
type textarea "Per file for the PTDB taxes are paid"
click at [300, 274] on div "Tax Bill No Multiple Payment Option Payment Plan Clear" at bounding box center [348, 175] width 200 height 309
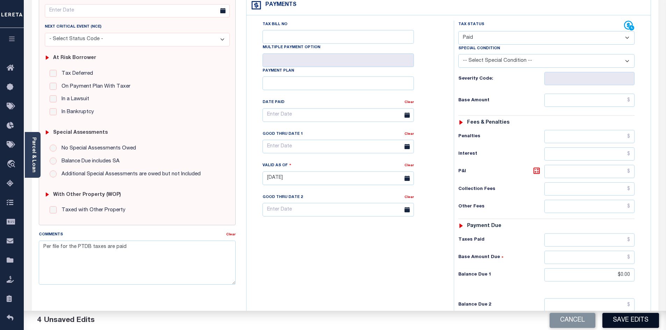
click at [625, 318] on button "Save Edits" at bounding box center [630, 320] width 57 height 15
checkbox input "false"
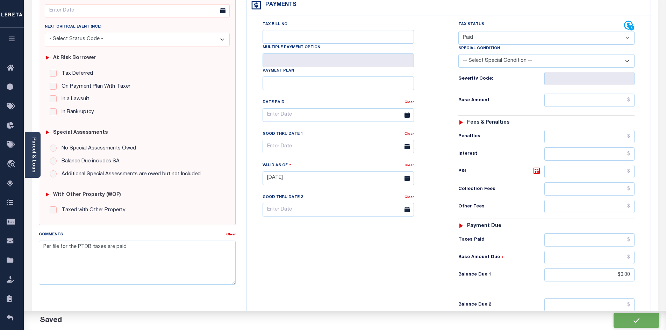
type input "$0"
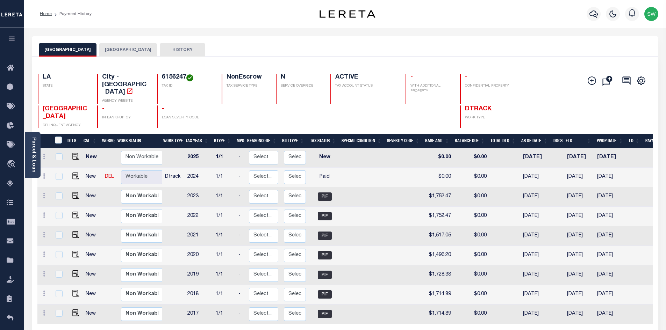
click at [266, 44] on div "LAFAYETTE CITY LAFAYETTE PARISH HISTORY" at bounding box center [345, 49] width 612 height 13
click at [598, 15] on button "button" at bounding box center [594, 14] width 14 height 14
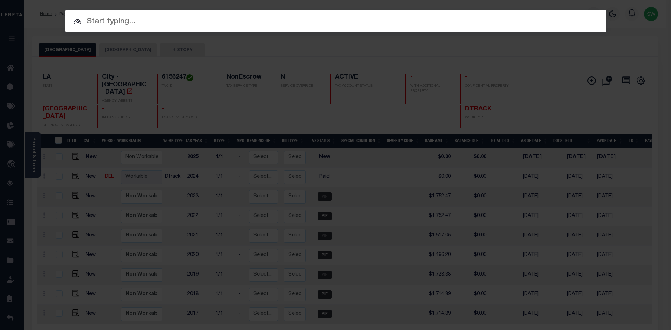
click at [104, 23] on input "text" at bounding box center [336, 22] width 542 height 12
paste input "'942200012931"
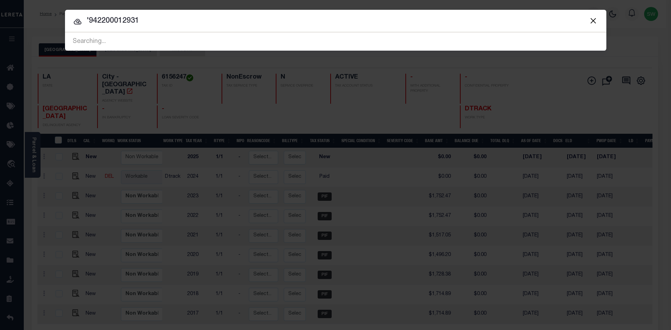
click at [90, 17] on input "'942200012931" at bounding box center [336, 21] width 542 height 12
type input "942200012931"
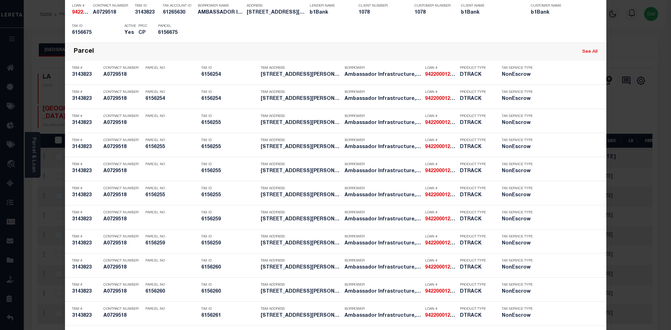
scroll to position [662, 0]
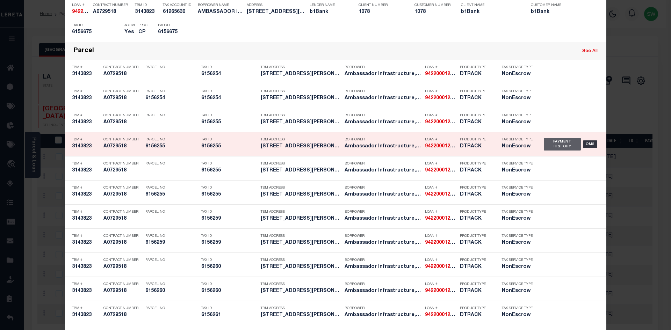
click at [555, 148] on div "Payment History" at bounding box center [562, 144] width 37 height 13
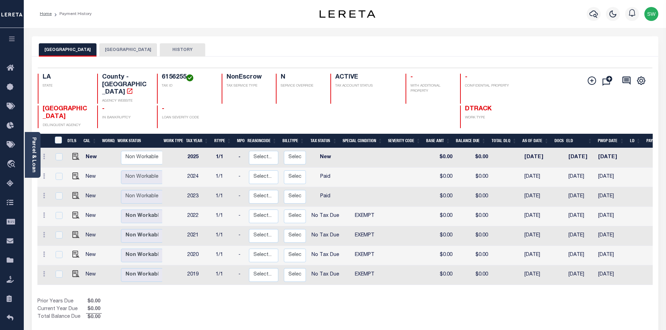
click at [109, 46] on button "[GEOGRAPHIC_DATA]" at bounding box center [128, 49] width 58 height 13
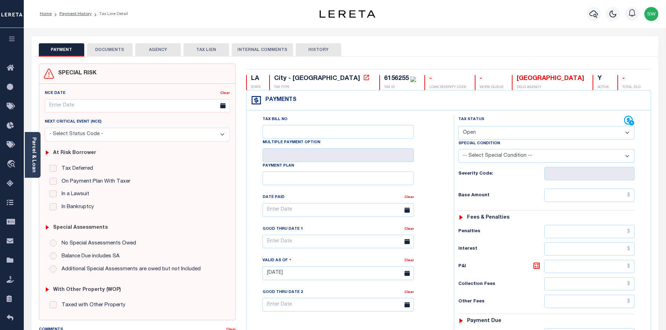
click at [627, 135] on select "- Select Status Code - Open Due/Unpaid Paid Incomplete No Tax Due Internal Refu…" at bounding box center [546, 133] width 176 height 14
select select "NTX"
click at [458, 127] on select "- Select Status Code - Open Due/Unpaid Paid Incomplete No Tax Due Internal Refu…" at bounding box center [546, 133] width 176 height 14
type input "[DATE]"
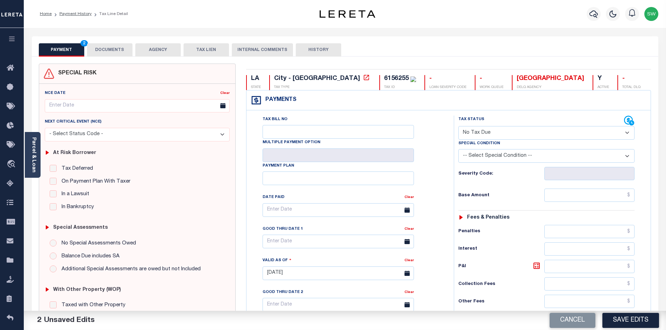
click at [626, 155] on select "-- Select Special Condition -- 3RD PARTY TAX LIEN AGENCY TAX LIEN (A.K.A Inside…" at bounding box center [546, 156] width 176 height 14
select select "5"
click at [458, 150] on select "-- Select Special Condition -- 3RD PARTY TAX LIEN AGENCY TAX LIEN (A.K.A Inside…" at bounding box center [546, 156] width 176 height 14
click at [441, 192] on div "Tax Bill No Multiple Payment Option Payment Plan Clear" at bounding box center [348, 214] width 190 height 196
click at [665, 191] on div "Parcel & Loan Tax Bill Details 6156255" at bounding box center [345, 271] width 642 height 486
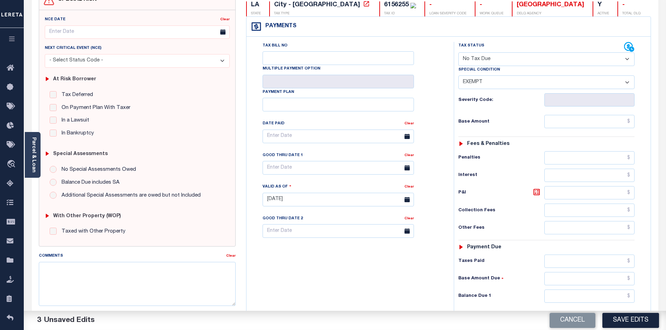
scroll to position [87, 0]
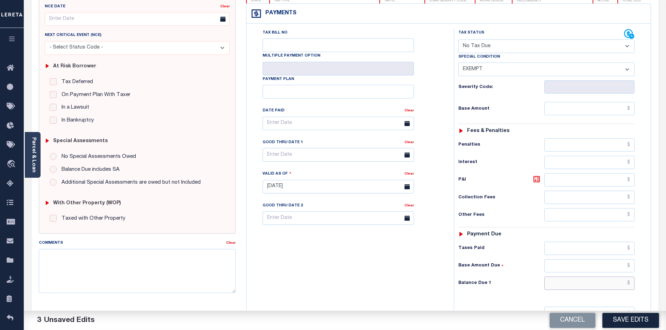
click at [591, 283] on input "text" at bounding box center [589, 283] width 91 height 13
type input "$0.00"
click at [420, 267] on div "Tax Bill No Multiple Payment Option Payment Plan Clear" at bounding box center [348, 183] width 200 height 309
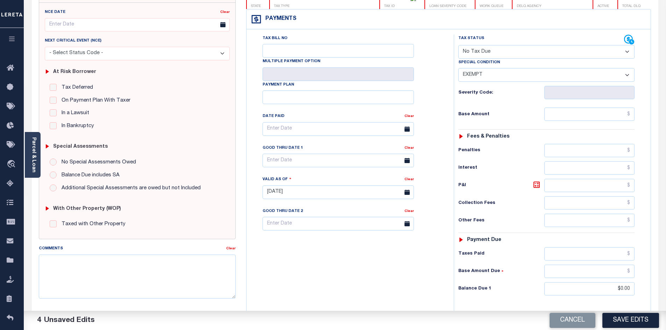
scroll to position [87, 0]
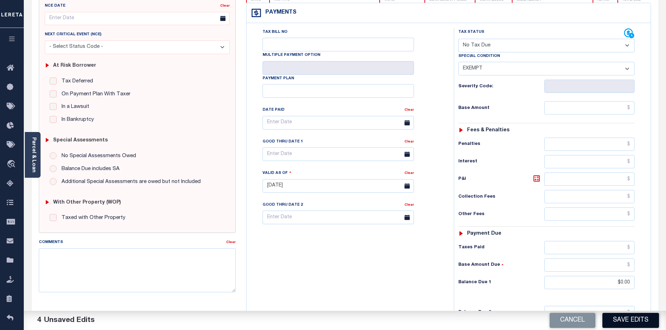
click at [620, 325] on button "Save Edits" at bounding box center [630, 320] width 57 height 15
checkbox input "false"
type input "$0"
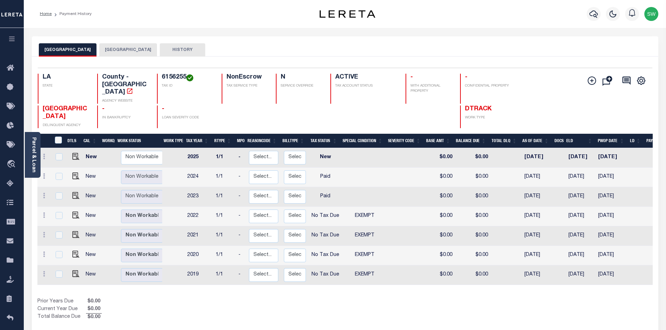
click at [122, 43] on button "[GEOGRAPHIC_DATA]" at bounding box center [128, 49] width 58 height 13
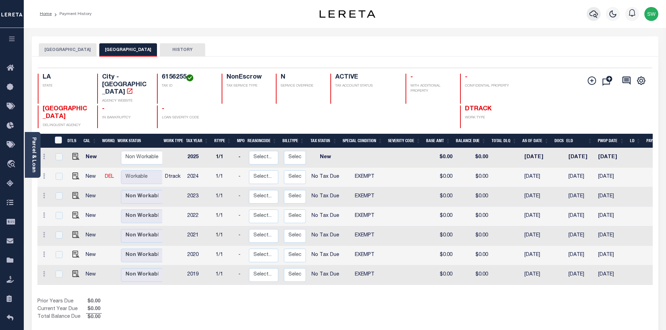
click at [595, 14] on icon "button" at bounding box center [593, 14] width 8 height 8
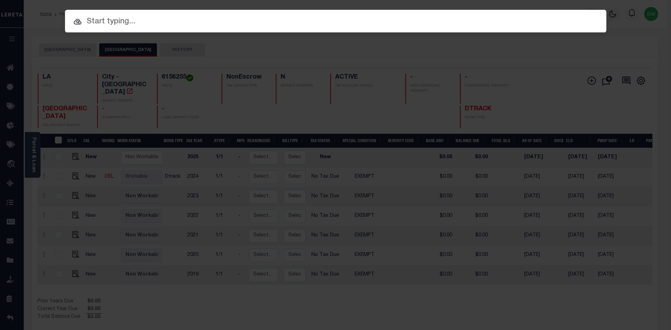
click at [134, 23] on input "text" at bounding box center [336, 22] width 542 height 12
paste input "'942200012931"
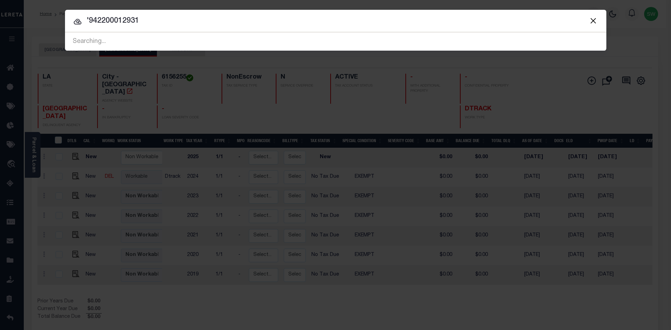
click at [89, 19] on input "'942200012931" at bounding box center [336, 21] width 542 height 12
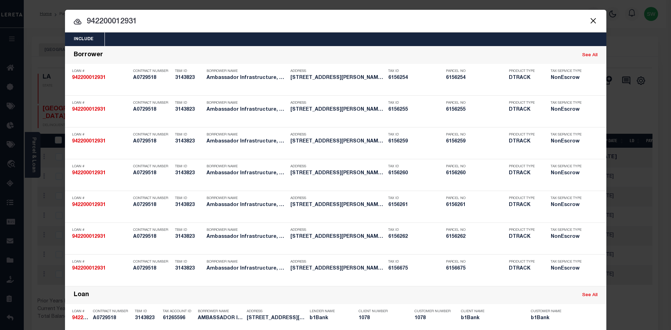
type input "942200012931"
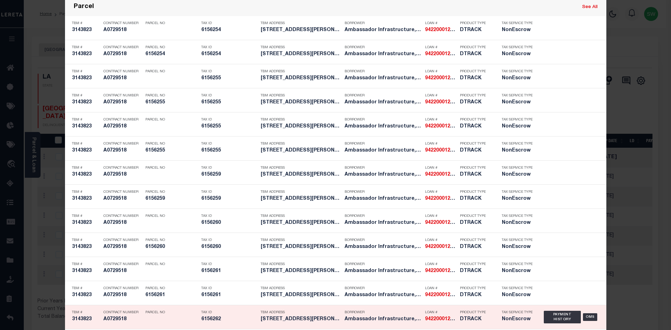
scroll to position [707, 0]
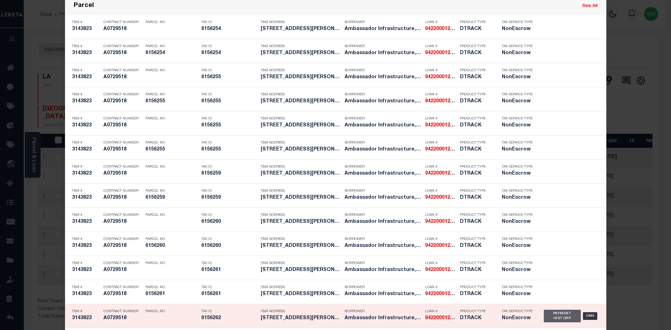
click at [549, 318] on div "Payment History" at bounding box center [562, 316] width 37 height 13
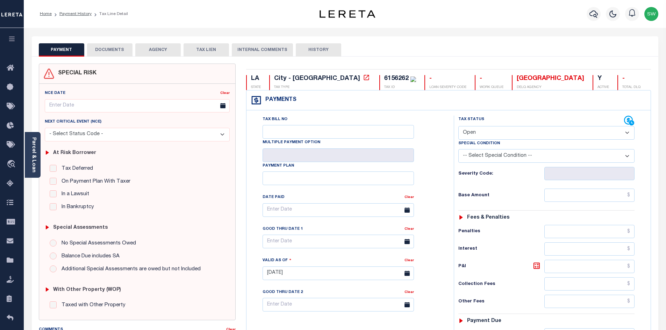
click at [627, 135] on select "- Select Status Code - Open Due/Unpaid Paid Incomplete No Tax Due Internal Refu…" at bounding box center [546, 133] width 176 height 14
select select "NTX"
click at [458, 127] on select "- Select Status Code - Open Due/Unpaid Paid Incomplete No Tax Due Internal Refu…" at bounding box center [546, 133] width 176 height 14
type input "[DATE]"
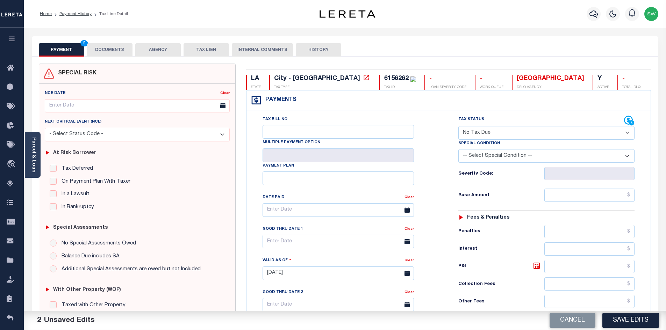
click at [627, 156] on select "-- Select Special Condition -- 3RD PARTY TAX LIEN AGENCY TAX LIEN (A.K.A Inside…" at bounding box center [546, 156] width 176 height 14
select select "5"
click at [458, 150] on select "-- Select Special Condition -- 3RD PARTY TAX LIEN AGENCY TAX LIEN (A.K.A Inside…" at bounding box center [546, 156] width 176 height 14
click at [443, 154] on div "Tax Bill No Multiple Payment Option Payment Plan Clear" at bounding box center [348, 214] width 190 height 196
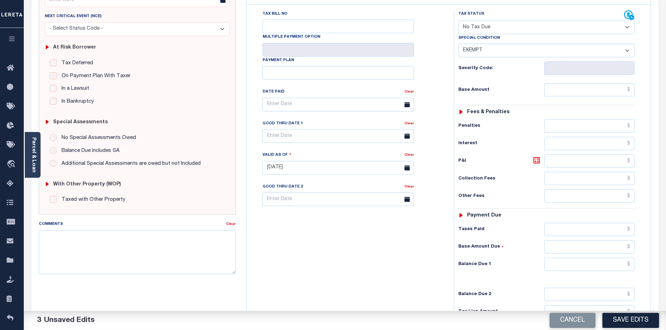
scroll to position [111, 0]
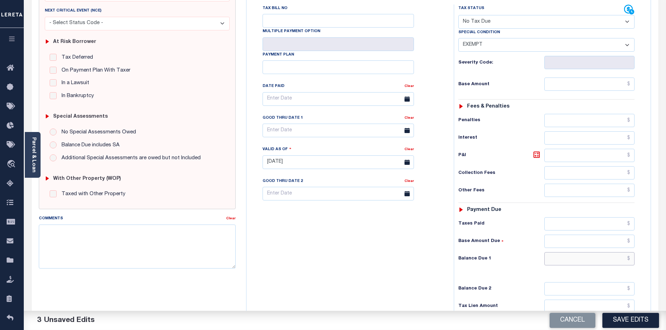
click at [597, 256] on input "text" at bounding box center [589, 258] width 91 height 13
click at [594, 260] on input "text" at bounding box center [589, 258] width 91 height 13
type input "$0.00"
click at [404, 255] on div "Tax Bill No Multiple Payment Option Payment Plan Clear" at bounding box center [348, 159] width 200 height 309
click at [624, 323] on button "Save Edits" at bounding box center [630, 320] width 57 height 15
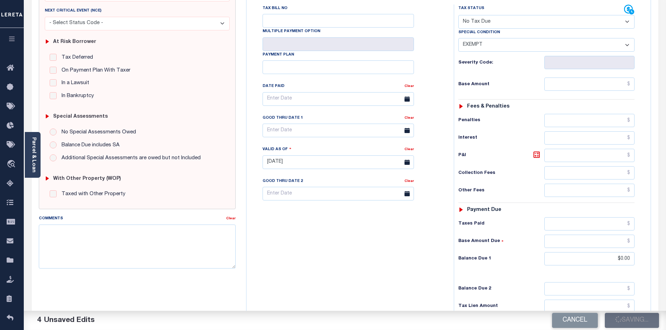
checkbox input "false"
type input "$0"
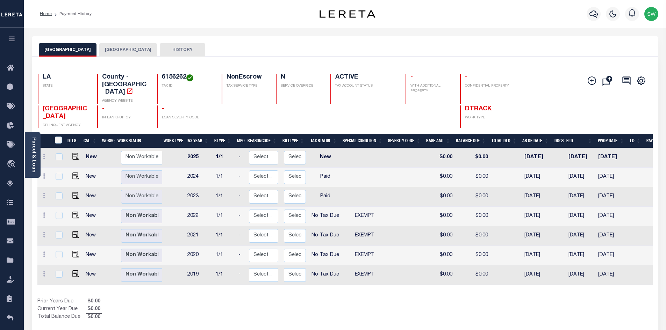
click at [115, 50] on button "[GEOGRAPHIC_DATA]" at bounding box center [128, 49] width 58 height 13
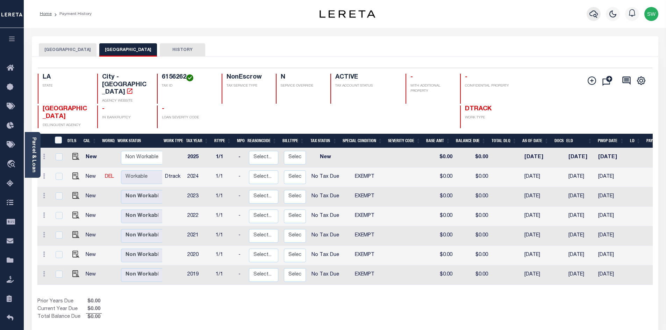
click at [595, 18] on icon "button" at bounding box center [593, 14] width 8 height 8
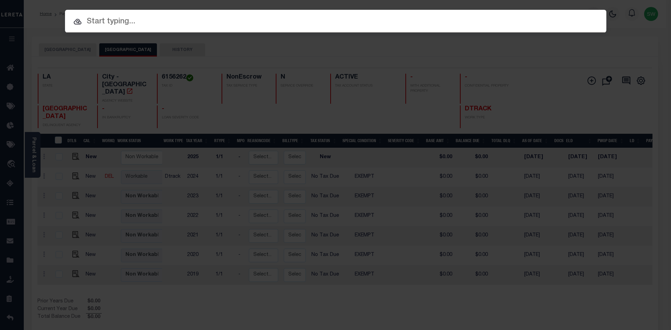
click at [145, 23] on input "text" at bounding box center [336, 22] width 542 height 12
paste input "'952100002338"
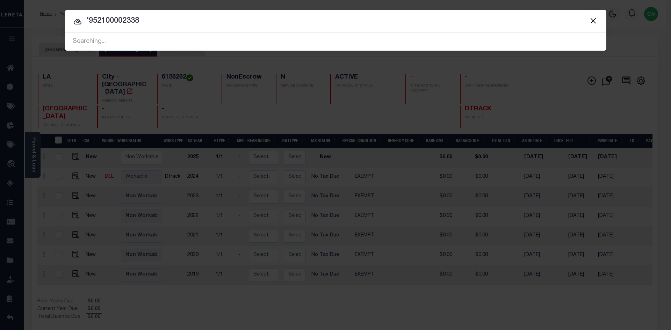
click at [88, 15] on input "'952100002338" at bounding box center [336, 21] width 542 height 12
type input "952100002338"
click at [77, 21] on icon at bounding box center [78, 22] width 8 height 6
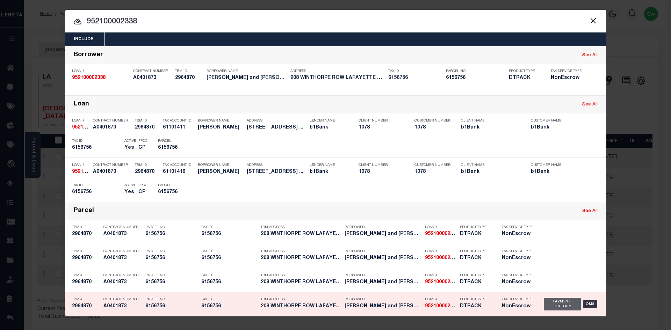
click at [561, 309] on div "Payment History" at bounding box center [562, 304] width 37 height 13
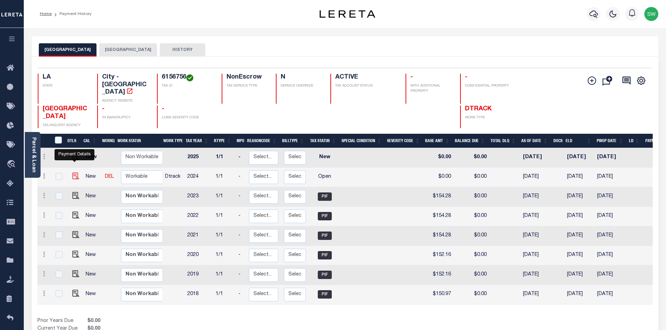
click at [77, 173] on img "" at bounding box center [75, 176] width 7 height 7
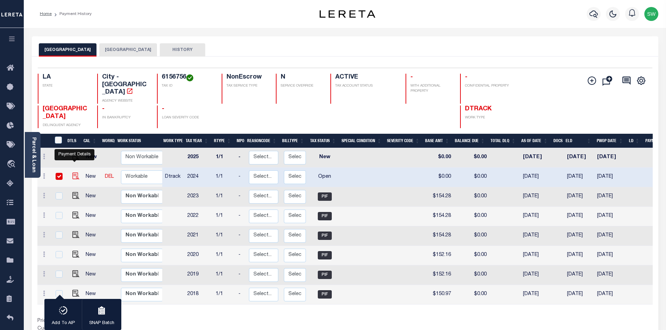
checkbox input "true"
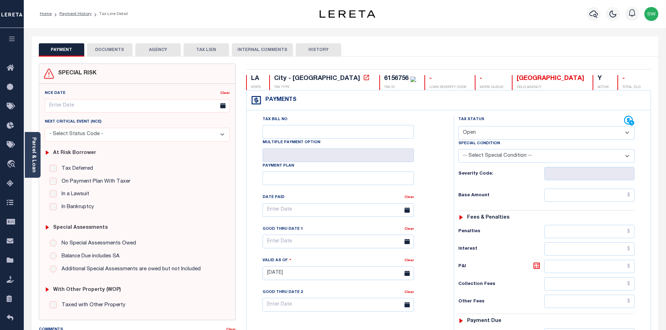
click at [628, 134] on select "- Select Status Code - Open Due/Unpaid Paid Incomplete No Tax Due Internal Refu…" at bounding box center [546, 133] width 176 height 14
select select "PYD"
click at [458, 127] on select "- Select Status Code - Open Due/Unpaid Paid Incomplete No Tax Due Internal Refu…" at bounding box center [546, 133] width 176 height 14
type input "[DATE]"
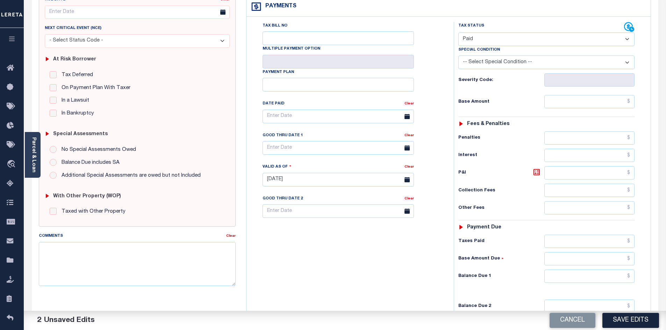
scroll to position [100, 0]
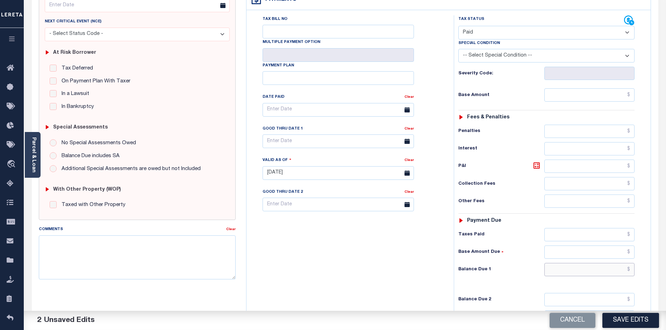
click at [580, 270] on input "text" at bounding box center [589, 269] width 91 height 13
type input "$0.00"
click at [419, 287] on div "Tax Bill No Multiple Payment Option Payment Plan Clear" at bounding box center [348, 169] width 200 height 309
click at [101, 259] on textarea "Comments" at bounding box center [137, 258] width 197 height 44
click at [55, 251] on textarea "Comments" at bounding box center [137, 258] width 197 height 44
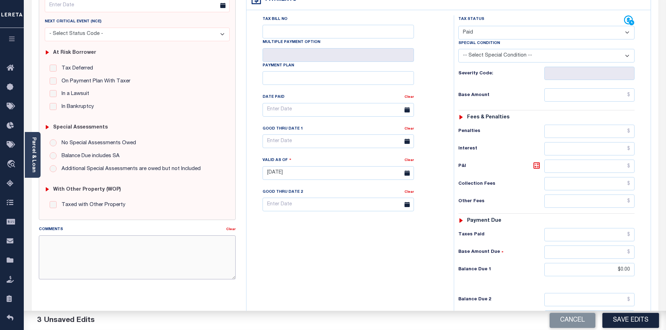
paste textarea "Per file for the PTDB taxes are paid"
type textarea "Per file for the PTDB taxes are paid"
click at [334, 268] on div "Tax Bill No Multiple Payment Option Payment Plan Clear" at bounding box center [348, 169] width 200 height 309
click at [634, 321] on button "Save Edits" at bounding box center [630, 320] width 57 height 15
checkbox input "false"
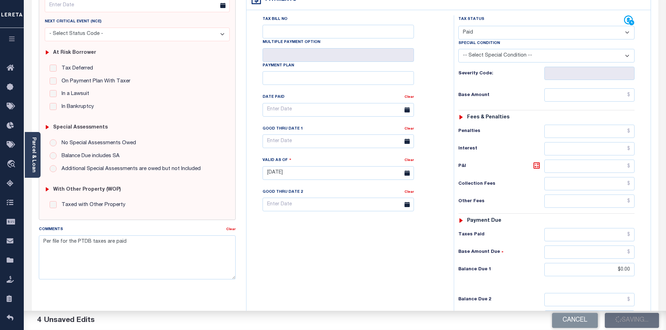
checkbox input "false"
type input "$0"
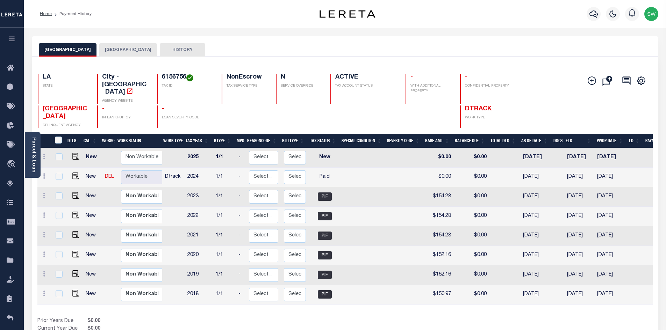
click at [117, 50] on button "[GEOGRAPHIC_DATA]" at bounding box center [128, 49] width 58 height 13
click at [72, 51] on button "[GEOGRAPHIC_DATA]" at bounding box center [68, 49] width 58 height 13
click at [597, 15] on icon "button" at bounding box center [593, 13] width 8 height 7
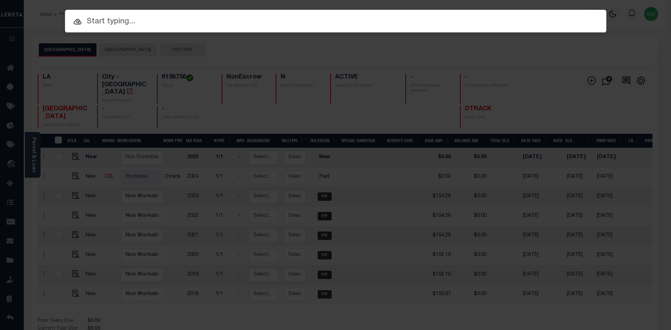
click at [127, 21] on input "text" at bounding box center [336, 22] width 542 height 12
paste input "'962300002111"
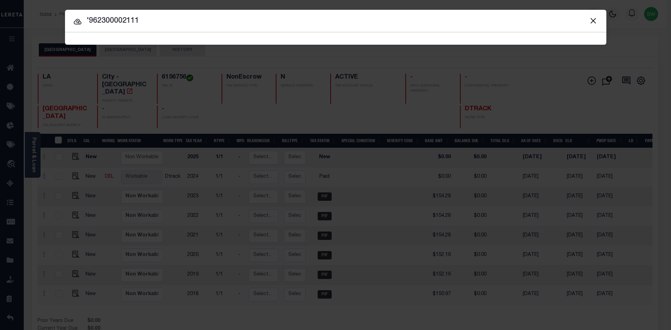
click at [89, 16] on input "'962300002111" at bounding box center [336, 21] width 542 height 12
type input "962300002111"
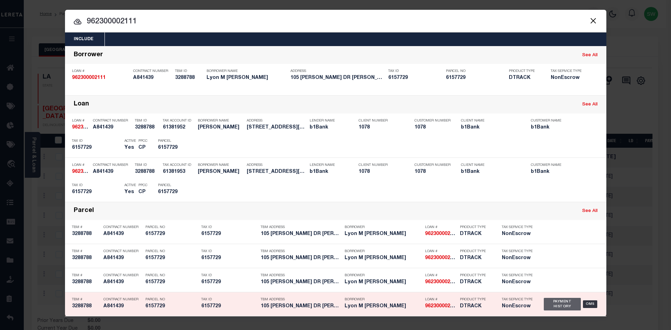
click at [554, 304] on div "Payment History" at bounding box center [562, 304] width 37 height 13
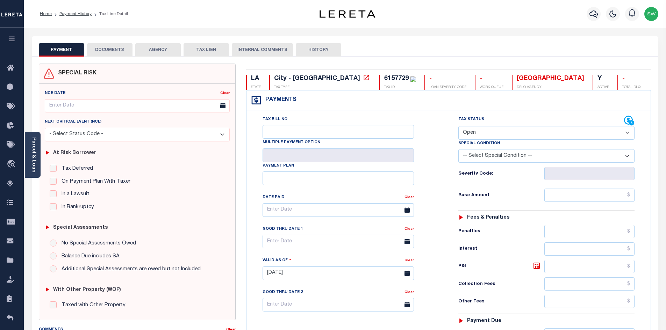
click at [626, 135] on select "- Select Status Code - Open Due/Unpaid Paid Incomplete No Tax Due Internal Refu…" at bounding box center [546, 133] width 176 height 14
select select "PYD"
click at [458, 127] on select "- Select Status Code - Open Due/Unpaid Paid Incomplete No Tax Due Internal Refu…" at bounding box center [546, 133] width 176 height 14
type input "[DATE]"
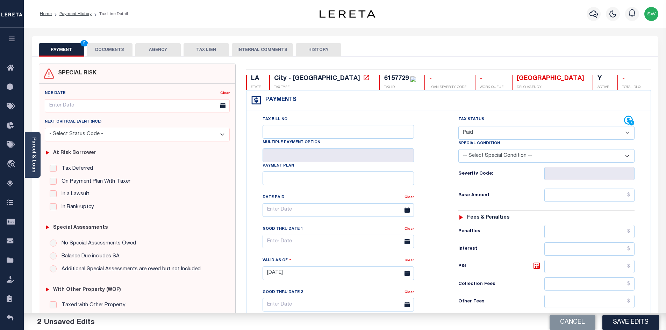
click at [437, 175] on div "Tax Bill No Multiple Payment Option Payment Plan Clear" at bounding box center [348, 214] width 190 height 196
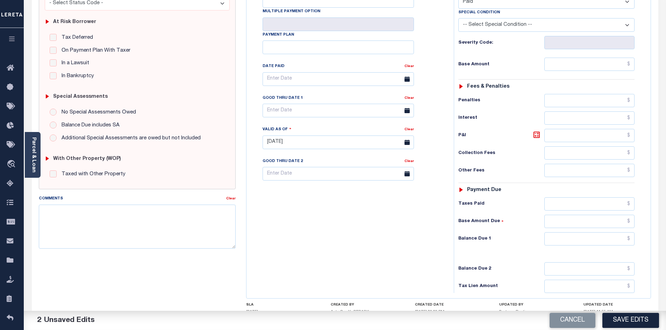
scroll to position [137, 0]
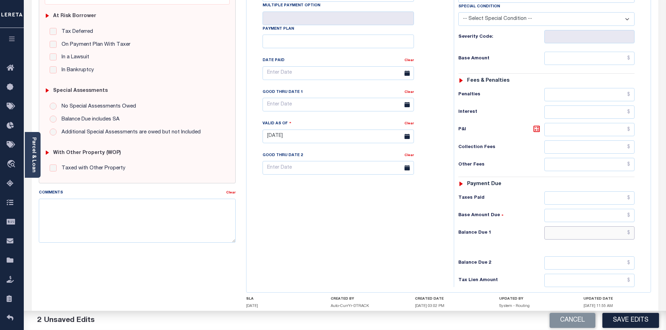
click at [594, 238] on input "text" at bounding box center [589, 233] width 91 height 13
type input "$0.00"
click at [345, 247] on div "Tax Bill No Multiple Payment Option Payment Plan Clear" at bounding box center [348, 133] width 200 height 309
click at [82, 203] on textarea "Comments" at bounding box center [137, 221] width 197 height 44
click at [74, 210] on textarea "Comments" at bounding box center [137, 221] width 197 height 44
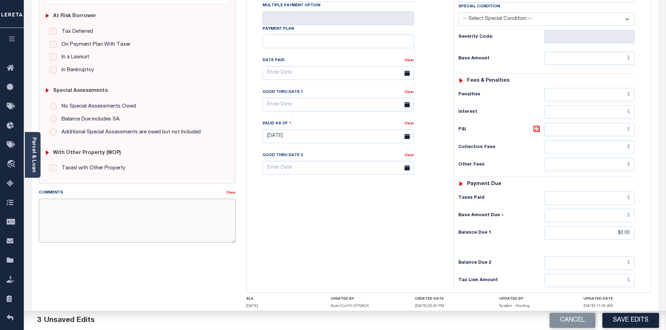
paste textarea "Per file for the PTDB taxes are paid"
type textarea "Per file for the PTDB taxes are paid"
drag, startPoint x: 312, startPoint y: 243, endPoint x: 414, endPoint y: 253, distance: 103.0
click at [313, 243] on div "Tax Bill No Multiple Payment Option Payment Plan Clear" at bounding box center [348, 133] width 200 height 309
click at [642, 322] on button "Save Edits" at bounding box center [630, 320] width 57 height 15
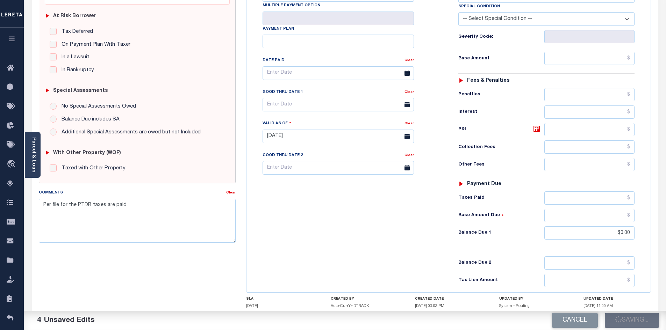
checkbox input "false"
type input "$0"
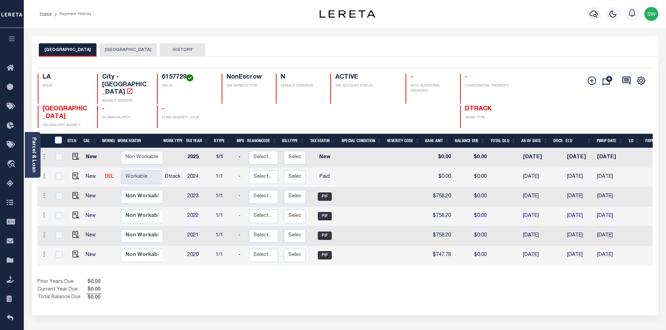
drag, startPoint x: 236, startPoint y: 286, endPoint x: 285, endPoint y: 277, distance: 49.4
click at [237, 286] on div "Prior Years Due $0.00 Current Year Due $0.00 Total Balance Due $0.00" at bounding box center [191, 290] width 308 height 23
click at [118, 48] on button "[GEOGRAPHIC_DATA]" at bounding box center [128, 49] width 58 height 13
click at [71, 51] on button "[GEOGRAPHIC_DATA]" at bounding box center [68, 49] width 58 height 13
click at [237, 284] on div "Prior Years Due $0.00 Current Year Due $0.00 Total Balance Due $0.00" at bounding box center [191, 290] width 308 height 23
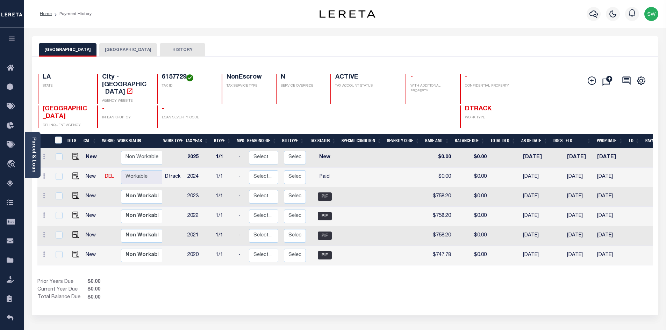
click at [149, 279] on div "Prior Years Due $0.00 Current Year Due $0.00 Total Balance Due $0.00" at bounding box center [191, 290] width 308 height 23
click at [593, 15] on icon "button" at bounding box center [593, 14] width 8 height 8
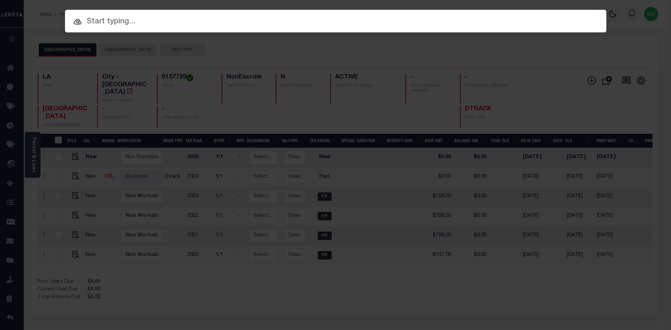
click at [106, 28] on div at bounding box center [336, 21] width 542 height 22
click at [135, 23] on input "text" at bounding box center [336, 22] width 542 height 12
click at [93, 21] on input "text" at bounding box center [336, 22] width 542 height 12
paste input "'17178757"
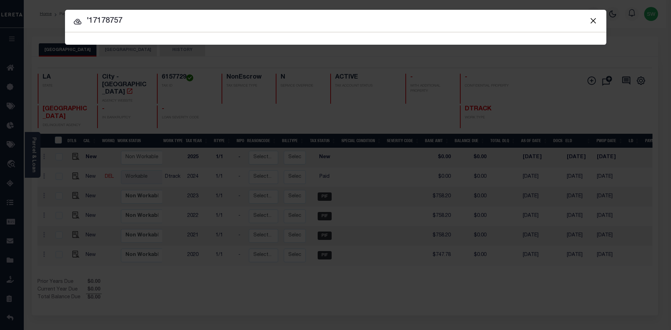
click at [88, 16] on input "'17178757" at bounding box center [336, 21] width 542 height 12
type input "17178757"
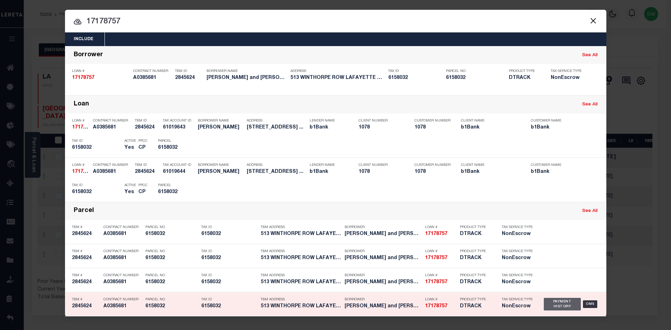
click at [572, 302] on div "Payment History" at bounding box center [562, 304] width 37 height 13
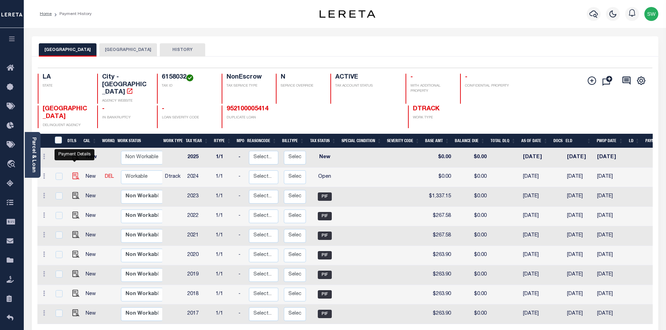
click at [74, 173] on img "" at bounding box center [75, 176] width 7 height 7
checkbox input "true"
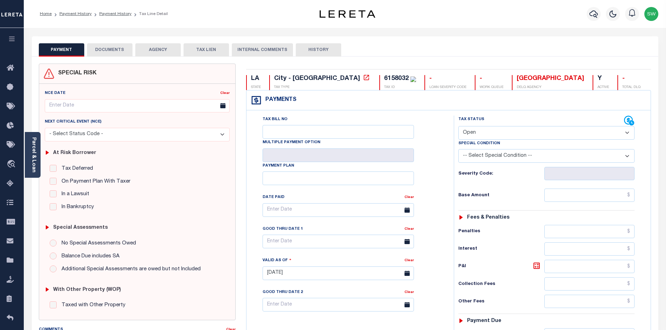
click at [626, 134] on select "- Select Status Code - Open Due/Unpaid Paid Incomplete No Tax Due Internal Refu…" at bounding box center [546, 133] width 176 height 14
select select "PYD"
click at [458, 127] on select "- Select Status Code - Open Due/Unpaid Paid Incomplete No Tax Due Internal Refu…" at bounding box center [546, 133] width 176 height 14
type input "[DATE]"
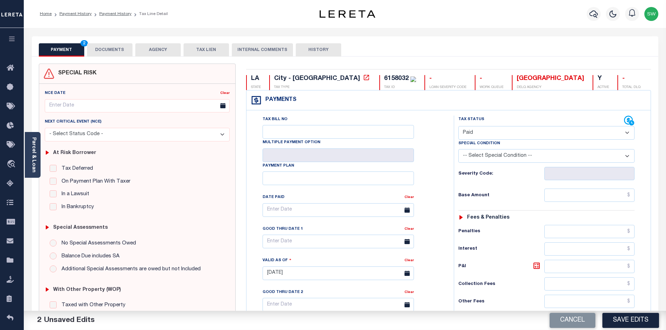
click at [433, 187] on div "Tax Bill No Multiple Payment Option Payment Plan Clear" at bounding box center [348, 214] width 190 height 196
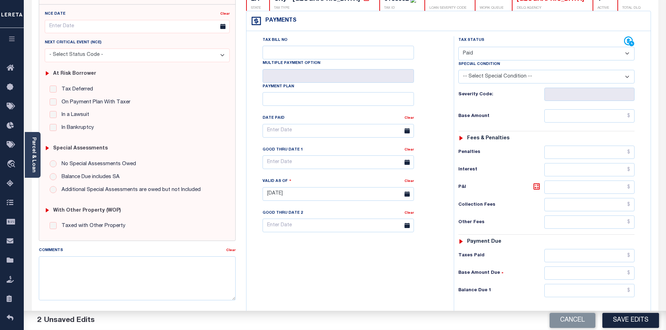
scroll to position [80, 0]
drag, startPoint x: 592, startPoint y: 292, endPoint x: 589, endPoint y: 286, distance: 7.1
click at [592, 292] on input "text" at bounding box center [589, 290] width 91 height 13
type input "$0.00"
click at [416, 268] on div "Tax Bill No Multiple Payment Option Payment Plan Clear" at bounding box center [348, 190] width 200 height 309
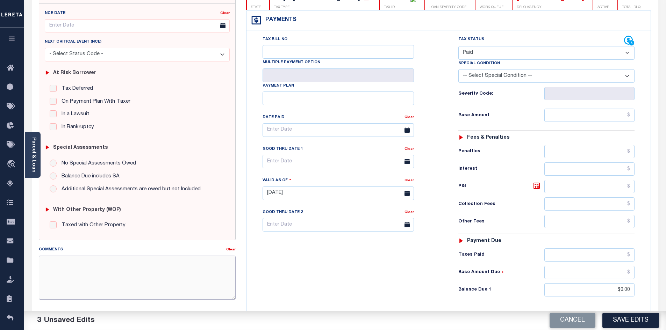
click at [99, 257] on textarea "Comments" at bounding box center [137, 278] width 197 height 44
click at [331, 287] on div "Tax Bill No Multiple Payment Option Payment Plan Clear" at bounding box center [348, 190] width 200 height 309
click at [73, 263] on textarea "Comments" at bounding box center [137, 278] width 197 height 44
paste textarea "Per file for the PTDB taxes are paid"
click at [133, 270] on textarea "Per file for the PTDB taxes are paid" at bounding box center [137, 278] width 197 height 44
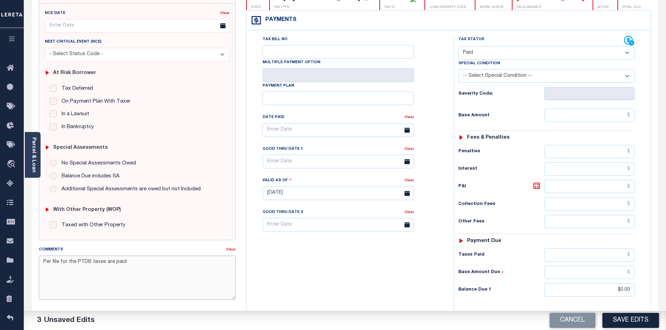
type textarea "Per file for the PTDB taxes are paid"
click at [376, 296] on div "Tax Bill No Multiple Payment Option Payment Plan Clear" at bounding box center [348, 190] width 200 height 309
click at [627, 319] on button "Save Edits" at bounding box center [630, 320] width 57 height 15
checkbox input "false"
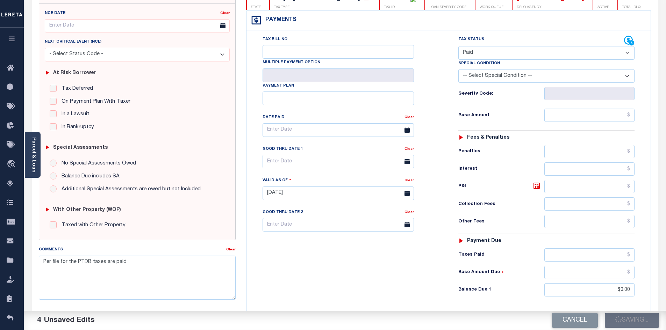
checkbox input "false"
type input "$0"
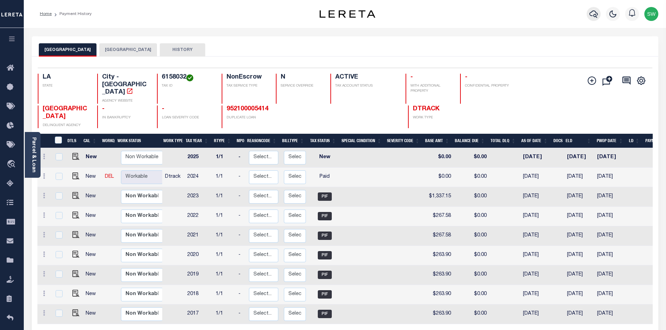
click at [599, 15] on button "button" at bounding box center [594, 14] width 14 height 14
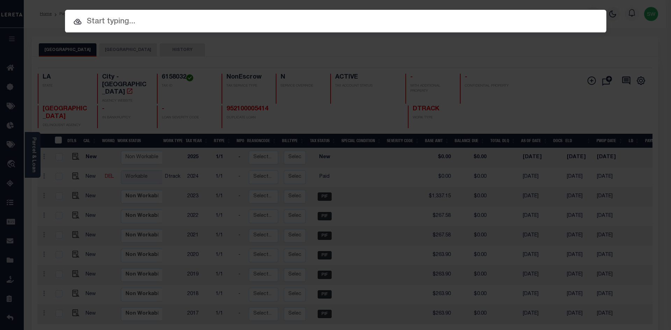
click at [96, 24] on input "text" at bounding box center [336, 22] width 542 height 12
paste input "'201602158"
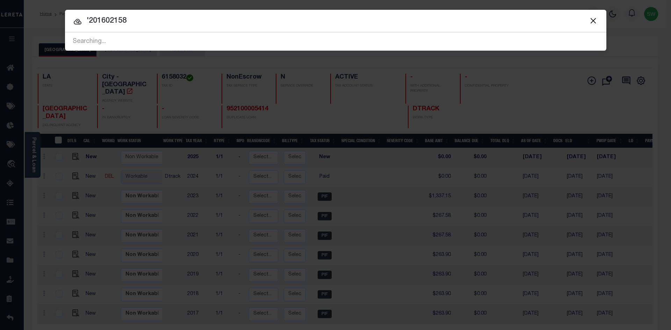
click at [89, 18] on input "'201602158" at bounding box center [336, 21] width 542 height 12
type input "201602158"
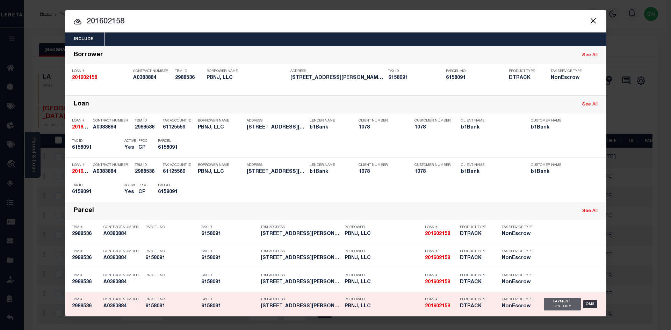
click at [564, 307] on div "Payment History" at bounding box center [562, 304] width 37 height 13
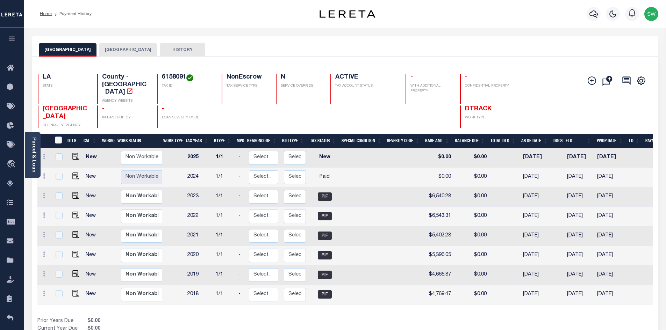
click at [120, 53] on button "[GEOGRAPHIC_DATA]" at bounding box center [128, 49] width 58 height 13
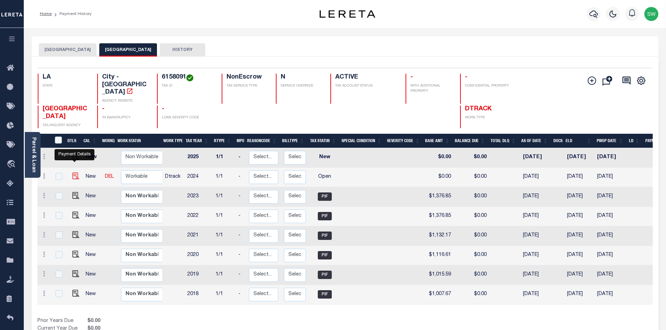
click at [76, 173] on img "" at bounding box center [75, 176] width 7 height 7
checkbox input "true"
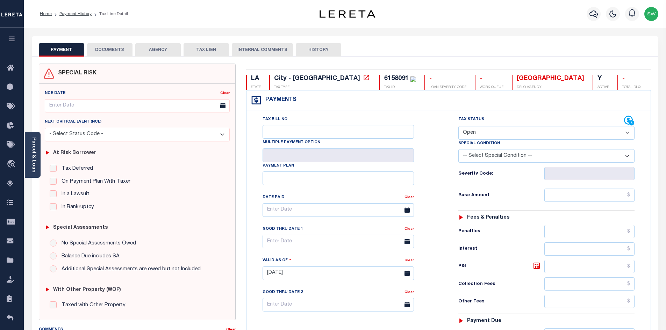
click at [629, 134] on select "- Select Status Code - Open Due/Unpaid Paid Incomplete No Tax Due Internal Refu…" at bounding box center [546, 133] width 176 height 14
select select "PYD"
click at [458, 127] on select "- Select Status Code - Open Due/Unpaid Paid Incomplete No Tax Due Internal Refu…" at bounding box center [546, 133] width 176 height 14
type input "[DATE]"
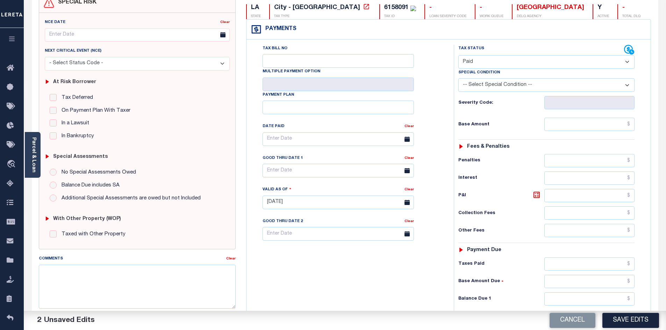
scroll to position [78, 0]
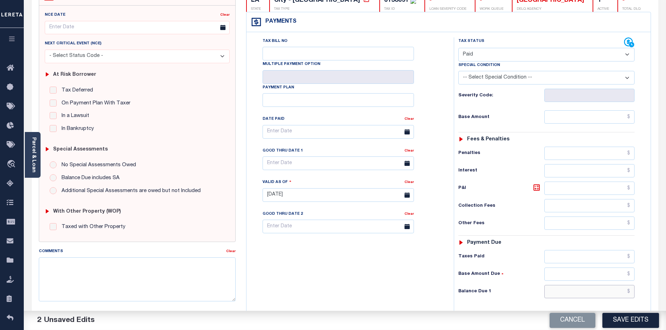
drag, startPoint x: 576, startPoint y: 295, endPoint x: 583, endPoint y: 289, distance: 9.4
click at [576, 295] on input "text" at bounding box center [589, 291] width 91 height 13
type input "$0.00"
click at [53, 267] on textarea "Comments" at bounding box center [137, 280] width 197 height 44
click at [92, 264] on textarea "Comments" at bounding box center [137, 280] width 197 height 44
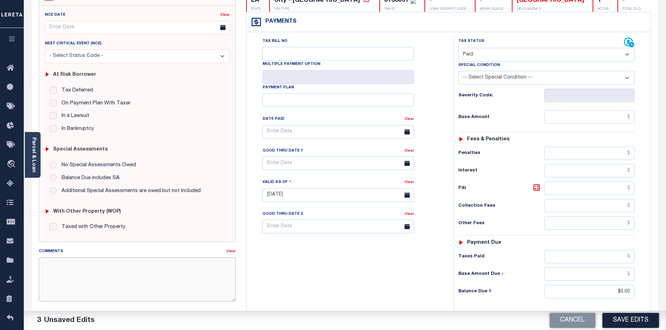
paste textarea "Per file for the PTDB taxes are paid"
type textarea "Per file for the PTDB taxes are paid"
drag, startPoint x: 344, startPoint y: 269, endPoint x: 662, endPoint y: 296, distance: 318.9
click at [349, 269] on div "Tax Bill No Multiple Payment Option Payment Plan Clear" at bounding box center [348, 191] width 200 height 309
click at [634, 325] on button "Save Edits" at bounding box center [630, 320] width 57 height 15
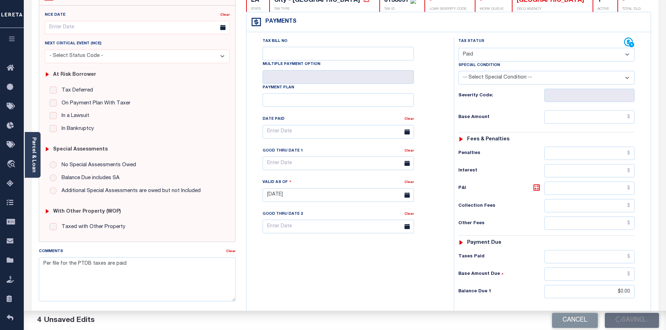
click at [288, 276] on div "Tax Bill No Multiple Payment Option Payment Plan Clear" at bounding box center [348, 191] width 200 height 309
click at [623, 328] on div "Cancel Saving..." at bounding box center [505, 321] width 321 height 20
click at [621, 322] on div "Cancel Saving..." at bounding box center [505, 321] width 321 height 20
click at [340, 286] on div "Tax Bill No Multiple Payment Option Payment Plan Clear" at bounding box center [348, 191] width 200 height 309
click at [400, 276] on div "Tax Bill No Multiple Payment Option Payment Plan Clear" at bounding box center [348, 191] width 200 height 309
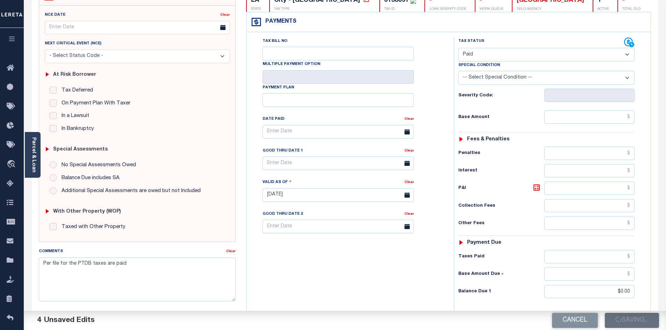
click at [324, 251] on div "Tax Bill No Multiple Payment Option Payment Plan Clear" at bounding box center [348, 191] width 200 height 309
click at [337, 265] on div "Tax Bill No Multiple Payment Option Payment Plan Clear" at bounding box center [348, 191] width 200 height 309
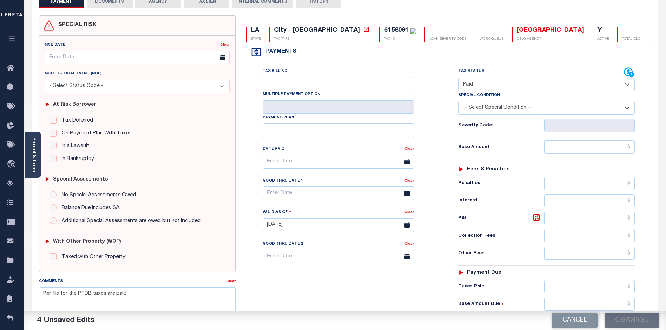
scroll to position [0, 0]
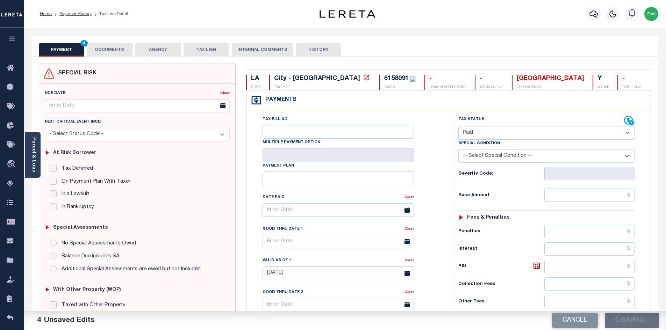
click at [396, 44] on div "PAYMENT 4 DOCUMENTS AGENCY DELINQUENT PAYEE TAX LIEN HISTORY" at bounding box center [345, 49] width 612 height 13
click at [419, 50] on div "PAYMENT 4 DOCUMENTS AGENCY DELINQUENT PAYEE TAX LIEN HISTORY" at bounding box center [345, 49] width 612 height 13
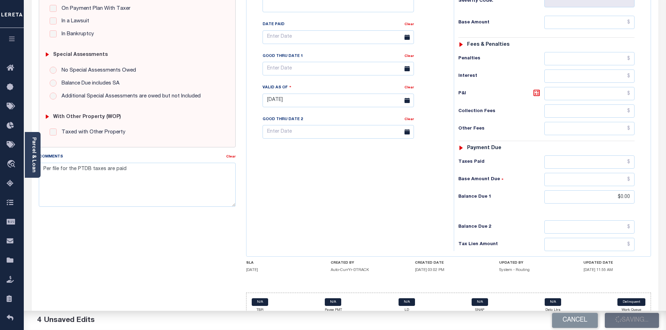
scroll to position [174, 0]
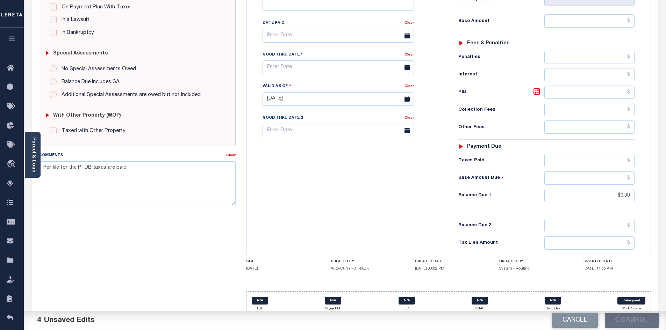
click at [311, 206] on div "Tax Bill No Multiple Payment Option Payment Plan Clear" at bounding box center [348, 95] width 200 height 309
click at [173, 244] on div "SPECIAL RISK NCE Date Clear - Select Status Code -" at bounding box center [138, 106] width 208 height 434
click at [283, 199] on div "Tax Bill No Multiple Payment Option Payment Plan Clear" at bounding box center [348, 95] width 200 height 309
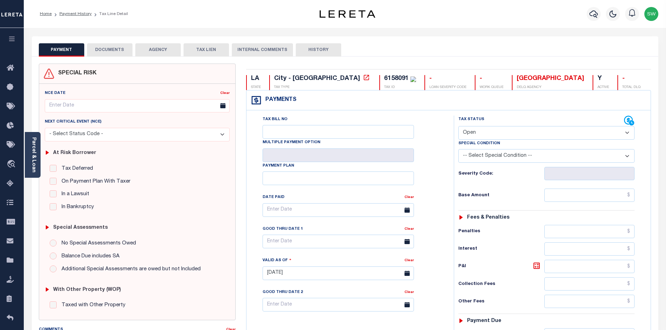
drag, startPoint x: 629, startPoint y: 134, endPoint x: 620, endPoint y: 138, distance: 9.7
click at [629, 134] on select "- Select Status Code - Open Due/Unpaid Paid Incomplete No Tax Due Internal Refu…" at bounding box center [546, 133] width 176 height 14
select select "PYD"
click at [458, 127] on select "- Select Status Code - Open Due/Unpaid Paid Incomplete No Tax Due Internal Refu…" at bounding box center [546, 133] width 176 height 14
type input "[DATE]"
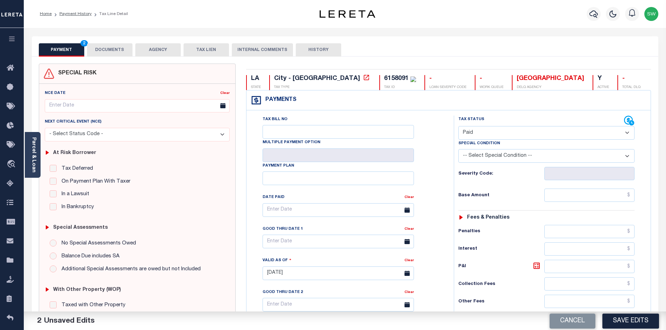
click at [433, 176] on div "Tax Bill No Multiple Payment Option Payment Plan Clear" at bounding box center [348, 214] width 190 height 196
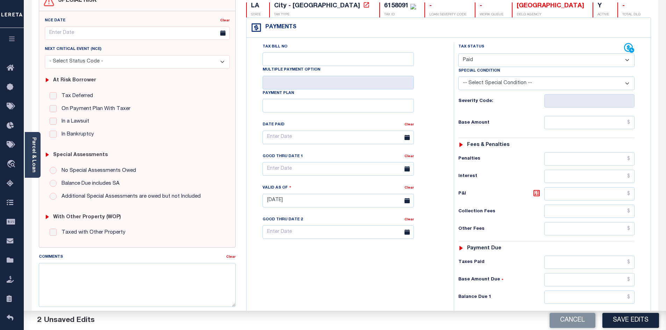
scroll to position [86, 0]
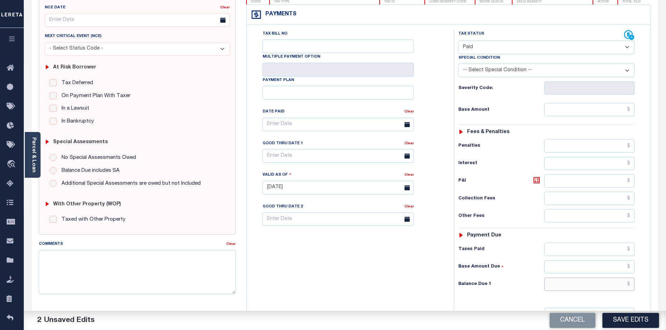
click at [582, 286] on input "text" at bounding box center [589, 284] width 91 height 13
type input "$0.00"
click at [362, 279] on div "Tax Bill No Multiple Payment Option Payment Plan Clear" at bounding box center [348, 184] width 200 height 309
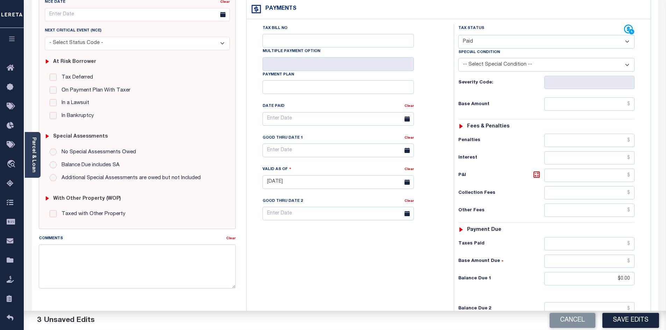
scroll to position [99, 0]
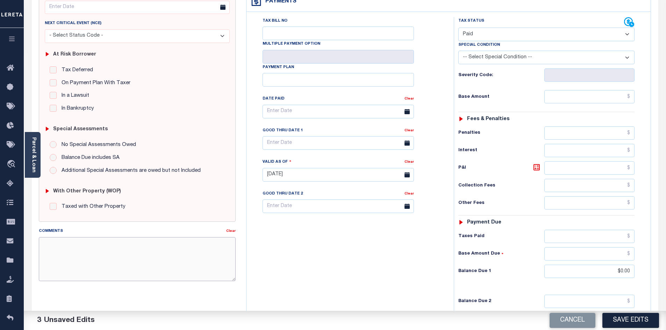
click at [89, 242] on textarea "Comments" at bounding box center [137, 259] width 197 height 44
click at [61, 248] on textarea "Comments" at bounding box center [137, 259] width 197 height 44
paste textarea "Per file for the PTDB taxes are paid"
type textarea "Per file for the PTDB taxes are paid"
click at [285, 278] on div "Tax Bill No Multiple Payment Option Payment Plan Clear" at bounding box center [348, 171] width 200 height 309
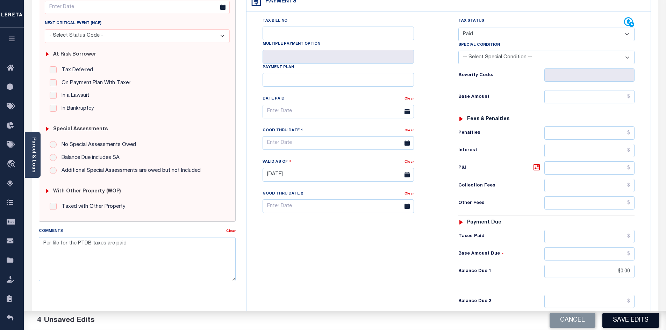
click at [643, 321] on button "Save Edits" at bounding box center [630, 320] width 57 height 15
checkbox input "false"
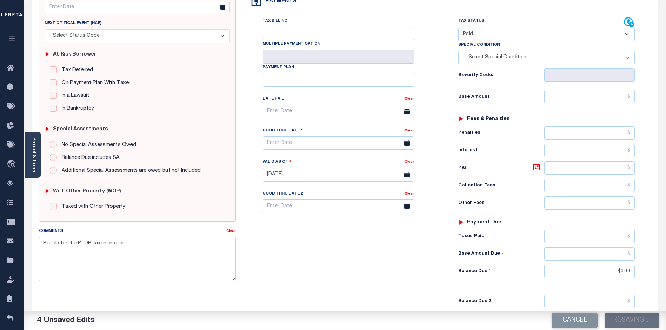
type input "$0"
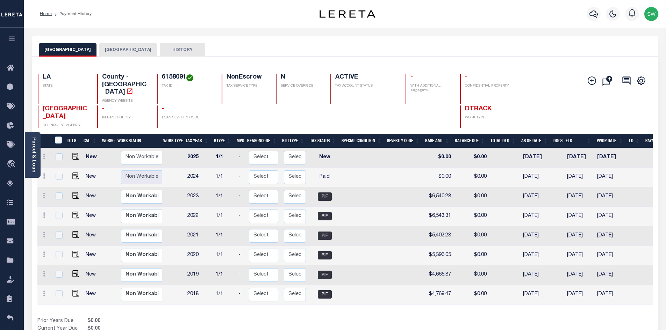
click at [118, 52] on button "[GEOGRAPHIC_DATA]" at bounding box center [128, 49] width 58 height 13
click at [398, 50] on div "[GEOGRAPHIC_DATA] LAFAYETTE CITY HISTORY" at bounding box center [345, 49] width 612 height 13
click at [591, 15] on icon "button" at bounding box center [593, 14] width 8 height 8
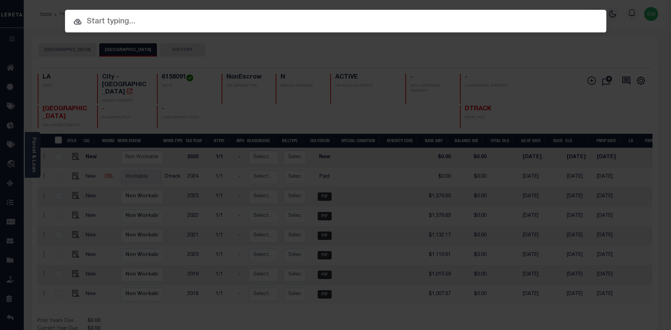
click at [110, 27] on input "text" at bounding box center [336, 22] width 542 height 12
paste input "'47003642"
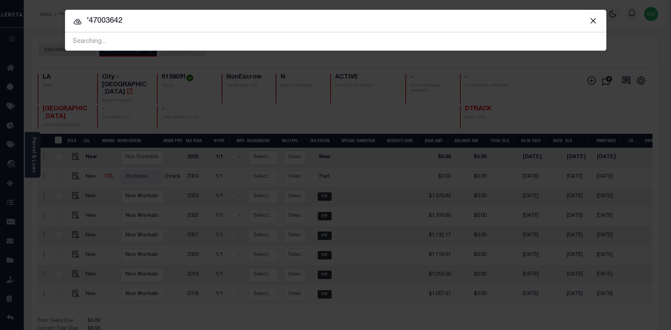
click at [89, 16] on input "'47003642" at bounding box center [336, 21] width 542 height 12
type input "47003642"
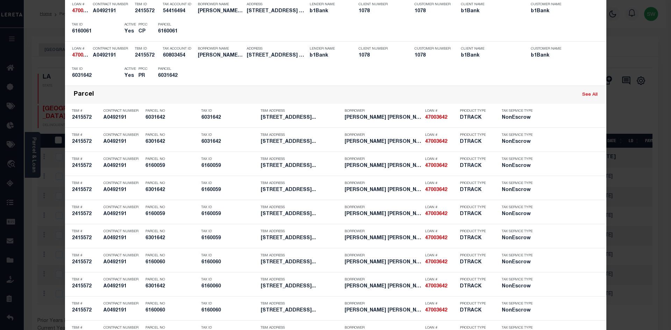
scroll to position [491, 0]
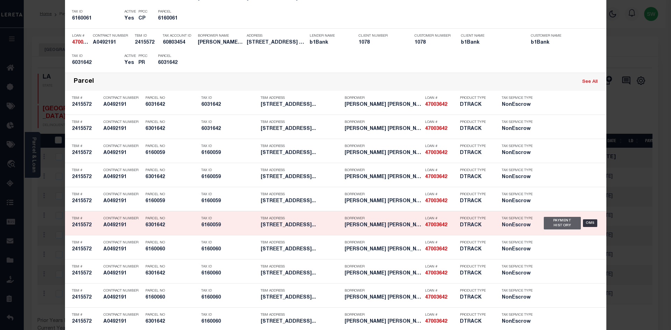
click at [556, 228] on div "Payment History" at bounding box center [562, 223] width 37 height 13
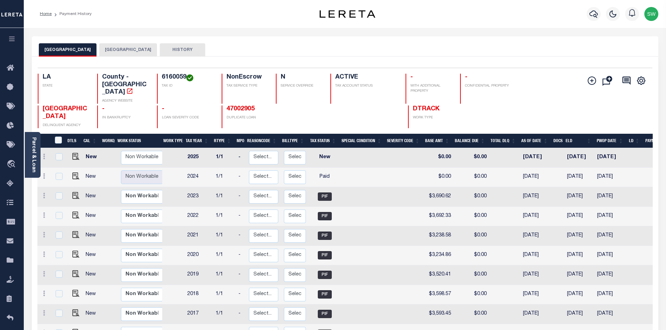
click at [128, 50] on button "[GEOGRAPHIC_DATA]" at bounding box center [128, 49] width 58 height 13
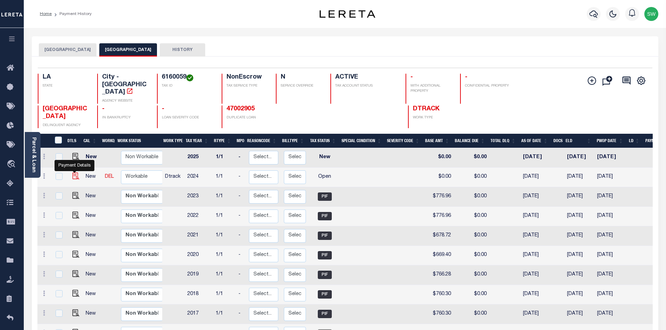
click at [76, 173] on img "" at bounding box center [75, 176] width 7 height 7
checkbox input "true"
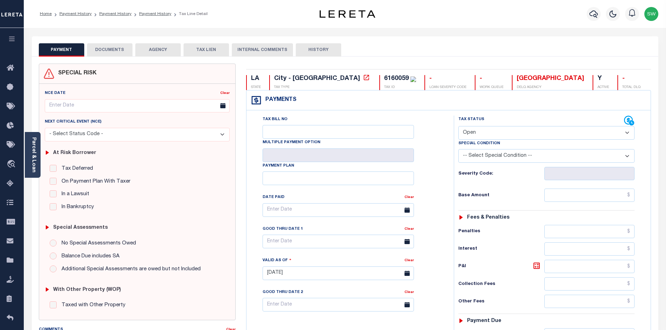
click at [627, 131] on select "- Select Status Code - Open Due/Unpaid Paid Incomplete No Tax Due Internal Refu…" at bounding box center [546, 133] width 176 height 14
select select "PYD"
click at [458, 127] on select "- Select Status Code - Open Due/Unpaid Paid Incomplete No Tax Due Internal Refu…" at bounding box center [546, 133] width 176 height 14
type input "[DATE]"
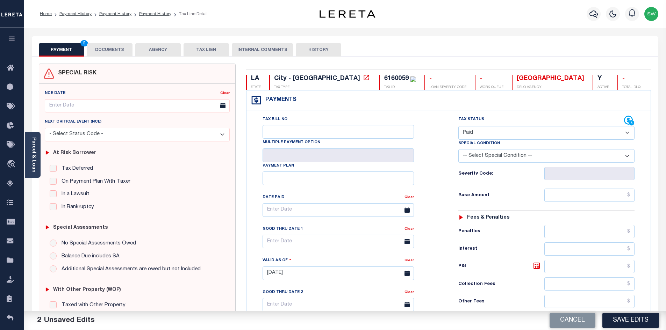
click at [445, 142] on div "Tax Bill No Multiple Payment Option Payment Plan Clear" at bounding box center [348, 270] width 200 height 309
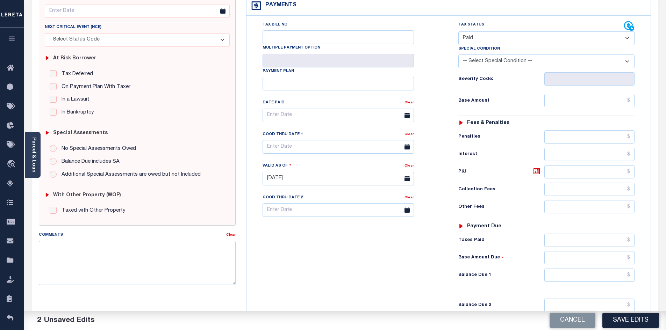
scroll to position [122, 0]
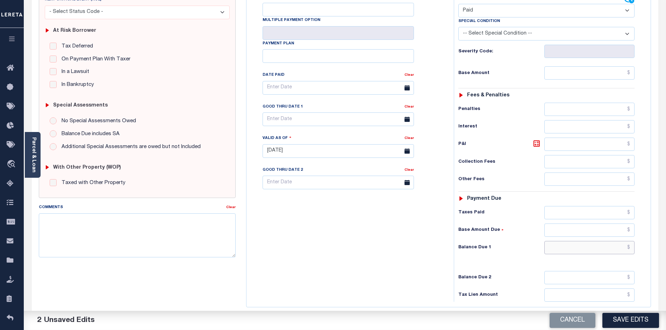
click at [556, 251] on input "text" at bounding box center [589, 247] width 91 height 13
type input "$0.00"
click at [304, 245] on div "Tax Bill No Multiple Payment Option Payment Plan Clear" at bounding box center [348, 147] width 200 height 309
click at [60, 230] on textarea "Comments" at bounding box center [137, 236] width 197 height 44
click at [365, 230] on div "Tax Bill No Multiple Payment Option Payment Plan Clear" at bounding box center [348, 147] width 200 height 309
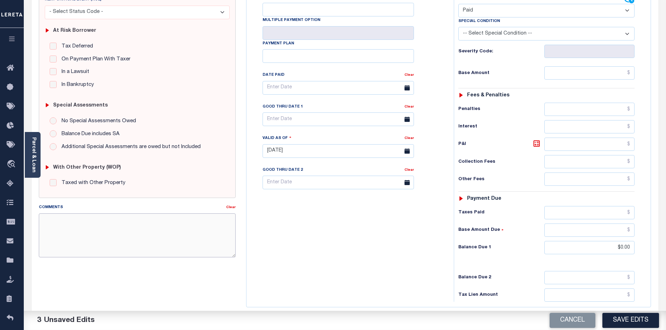
click at [70, 223] on textarea "Comments" at bounding box center [137, 236] width 197 height 44
click at [350, 250] on div "Tax Bill No Multiple Payment Option Payment Plan Clear" at bounding box center [348, 147] width 200 height 309
click at [64, 227] on textarea "Comments" at bounding box center [137, 236] width 197 height 44
paste textarea "Per file for the PTDB taxes are paid"
type textarea "Per file for the PTDB taxes are paid"
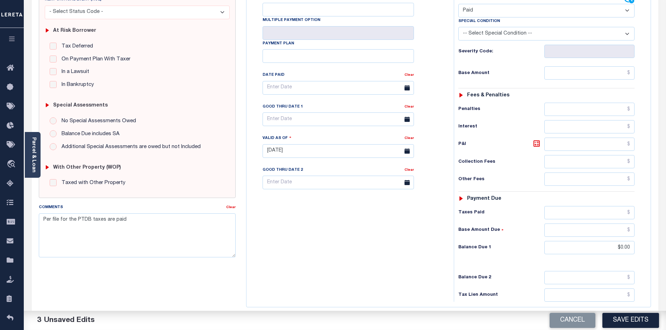
drag, startPoint x: 336, startPoint y: 252, endPoint x: 352, endPoint y: 245, distance: 17.1
click at [338, 252] on div "Tax Bill No Multiple Payment Option Payment Plan Clear" at bounding box center [348, 147] width 200 height 309
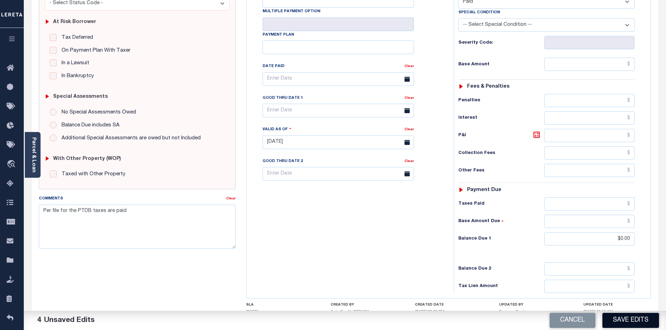
click at [640, 323] on button "Save Edits" at bounding box center [630, 320] width 57 height 15
type input "$0"
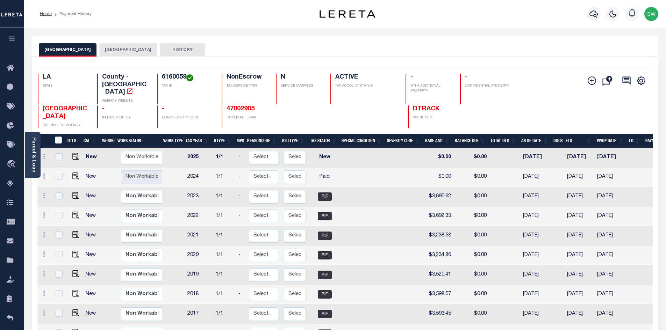
click at [124, 51] on button "[GEOGRAPHIC_DATA]" at bounding box center [128, 49] width 58 height 13
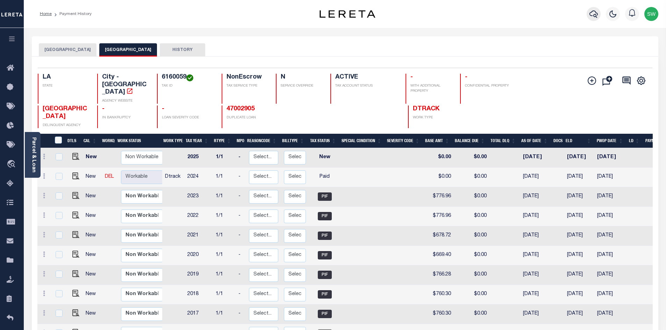
click at [596, 15] on icon "button" at bounding box center [593, 14] width 8 height 8
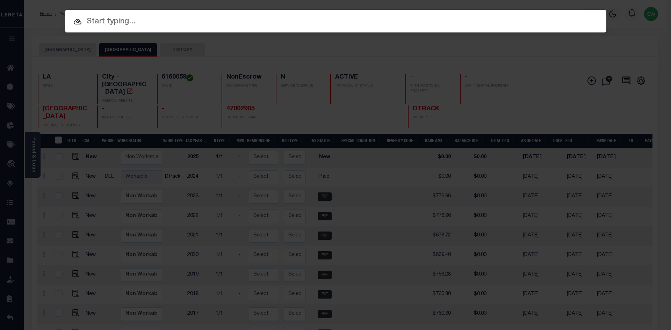
click at [119, 20] on input "text" at bounding box center [336, 22] width 542 height 12
paste input "47003642"
type input "47003642"
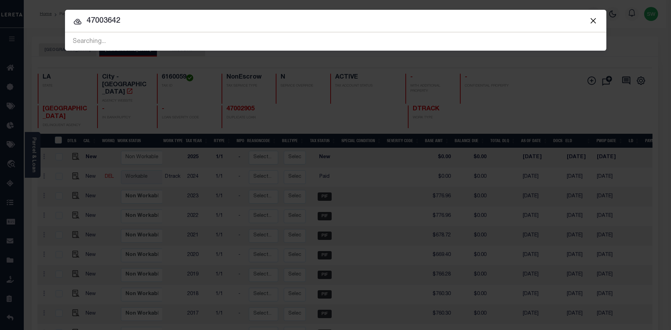
click at [75, 22] on icon at bounding box center [77, 21] width 8 height 8
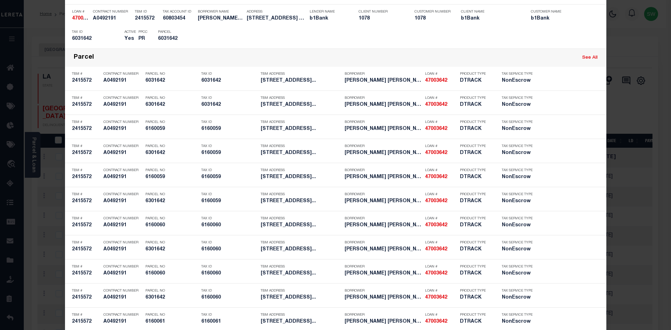
scroll to position [517, 0]
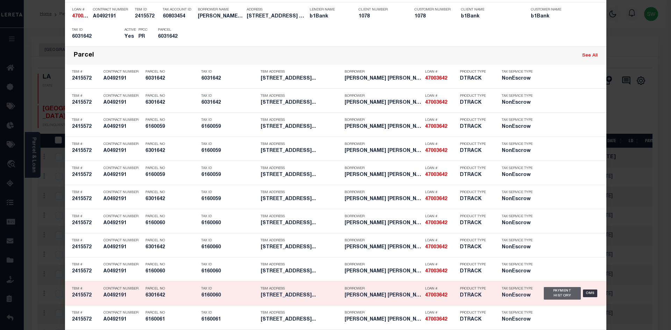
click at [547, 294] on div "Payment History" at bounding box center [562, 293] width 37 height 13
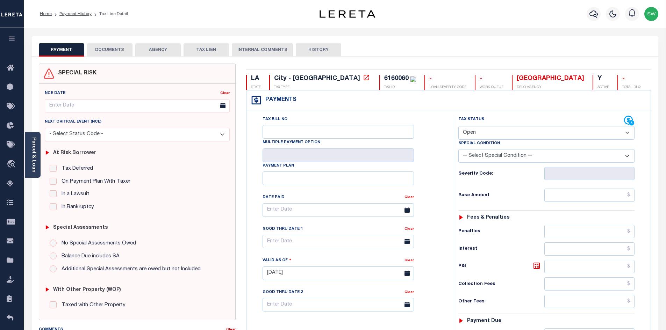
click at [627, 132] on select "- Select Status Code - Open Due/Unpaid Paid Incomplete No Tax Due Internal Refu…" at bounding box center [546, 133] width 176 height 14
select select "PYD"
click at [458, 127] on select "- Select Status Code - Open Due/Unpaid Paid Incomplete No Tax Due Internal Refu…" at bounding box center [546, 133] width 176 height 14
type input "[DATE]"
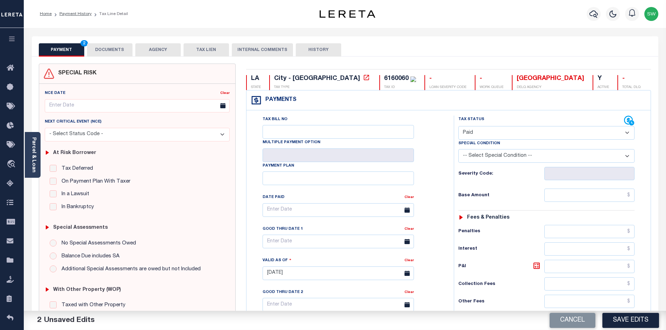
click at [443, 179] on div "Tax Bill No Multiple Payment Option Payment Plan Clear" at bounding box center [348, 214] width 190 height 196
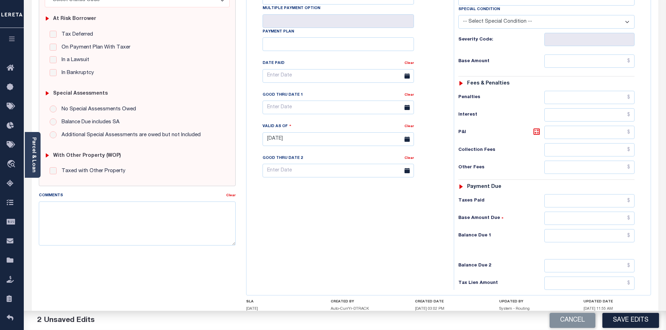
scroll to position [136, 0]
click at [578, 234] on input "text" at bounding box center [589, 234] width 91 height 13
type input "$0.00"
click at [399, 243] on div "Tax Bill No Multiple Payment Option Payment Plan Clear" at bounding box center [348, 134] width 200 height 309
click at [89, 213] on textarea "Comments" at bounding box center [137, 222] width 197 height 44
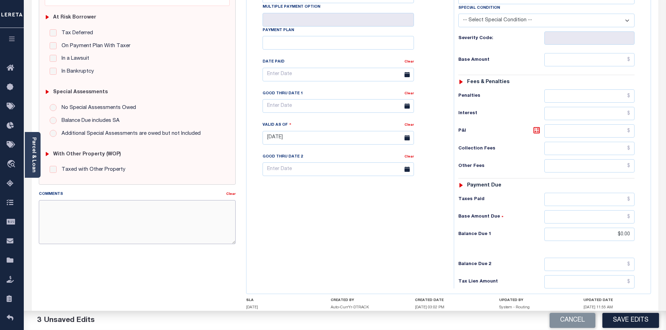
click at [75, 214] on textarea "Comments" at bounding box center [137, 222] width 197 height 44
paste textarea "Per file for the PTDB taxes are paid"
type textarea "Per file for the PTDB taxes are paid"
click at [326, 222] on div "Tax Bill No Multiple Payment Option Payment Plan Clear" at bounding box center [348, 134] width 200 height 309
click at [615, 317] on button "Save Edits" at bounding box center [630, 320] width 57 height 15
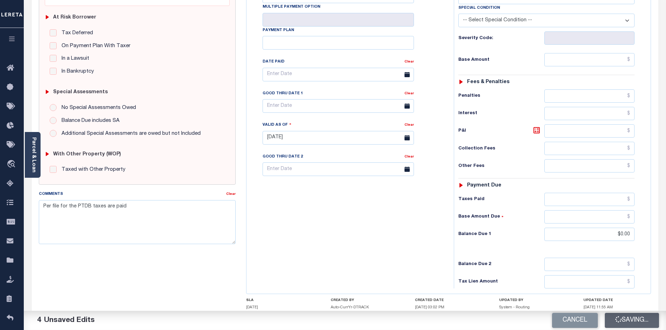
type input "$0"
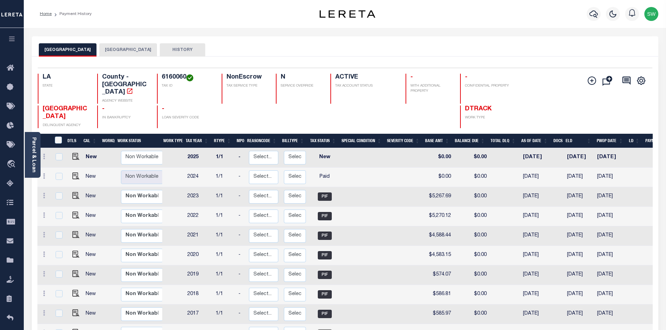
click at [125, 49] on button "[GEOGRAPHIC_DATA]" at bounding box center [128, 49] width 58 height 13
drag, startPoint x: 447, startPoint y: 13, endPoint x: 371, endPoint y: 7, distance: 76.8
click at [446, 13] on div "Profile Sign out" at bounding box center [530, 14] width 261 height 24
